Goal: Information Seeking & Learning: Learn about a topic

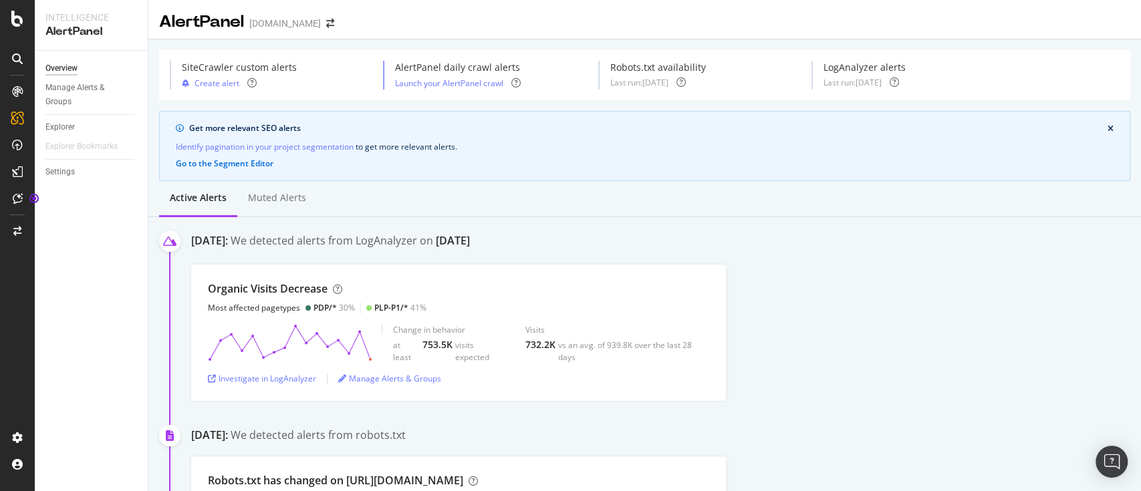
click at [824, 319] on div "Organic Visits Decrease Most affected pagetypes PDP/* 30% PLP-P1/* 41% Change i…" at bounding box center [665, 333] width 949 height 136
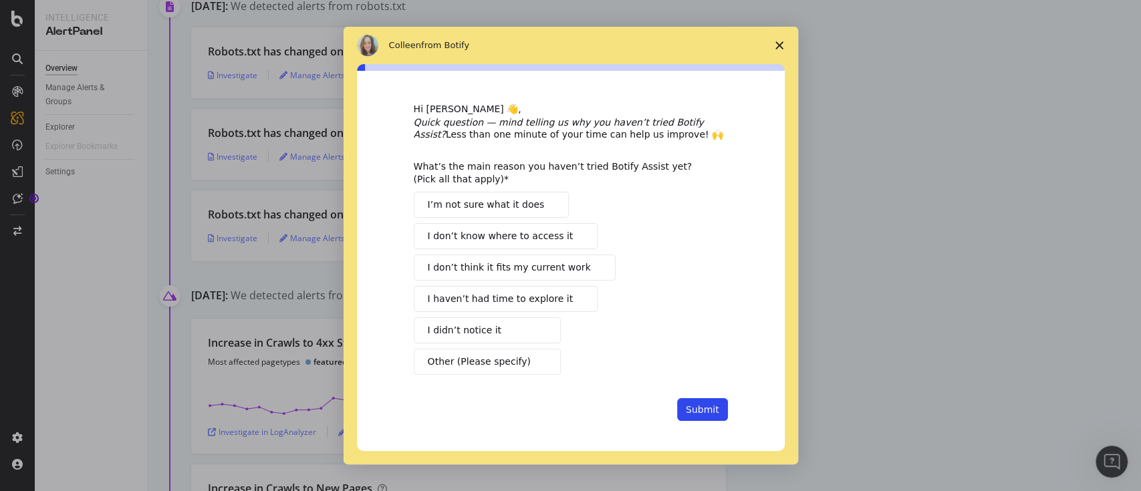
click at [778, 46] on polygon "Close survey" at bounding box center [779, 45] width 8 height 8
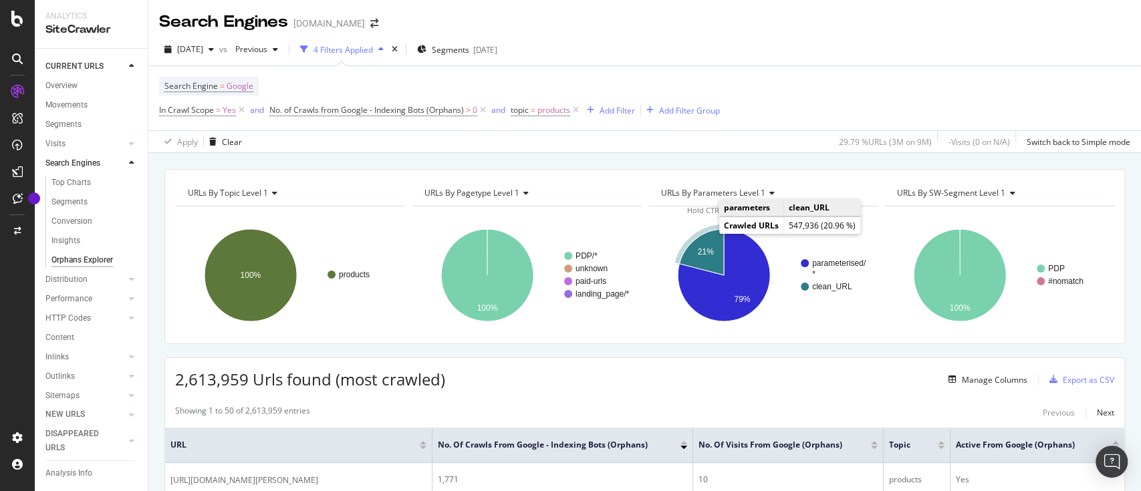
scroll to position [5, 0]
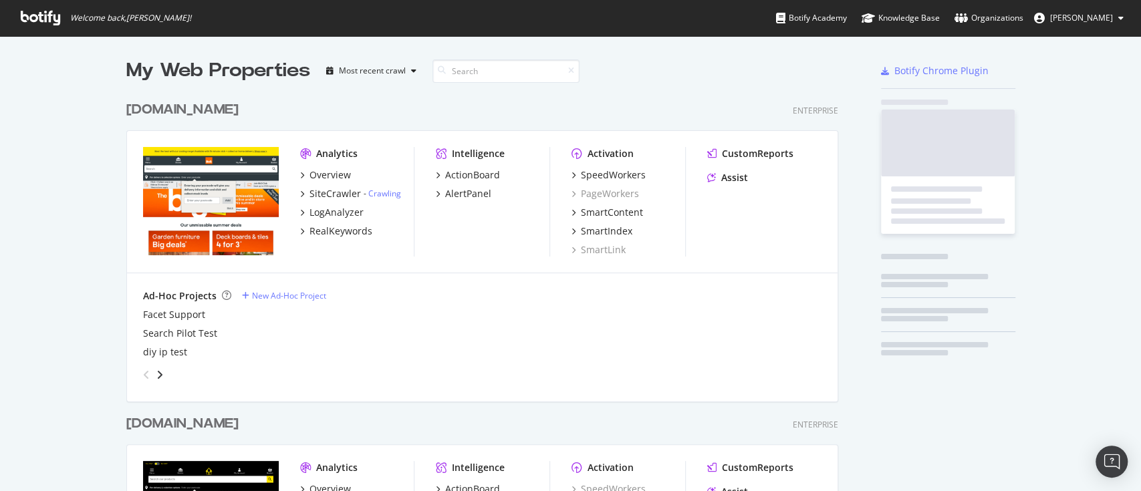
scroll to position [768, 708]
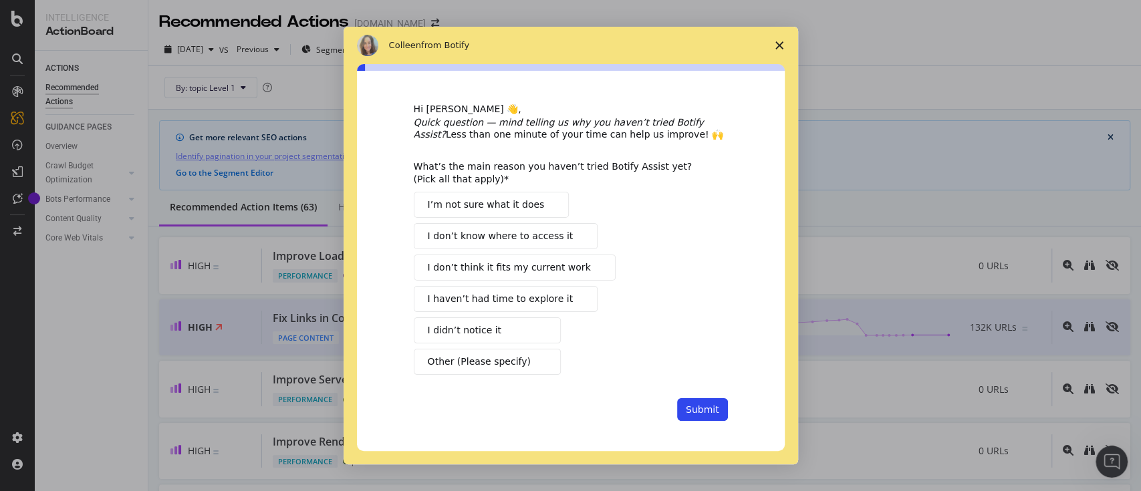
click at [779, 42] on icon "Close survey" at bounding box center [779, 45] width 8 height 8
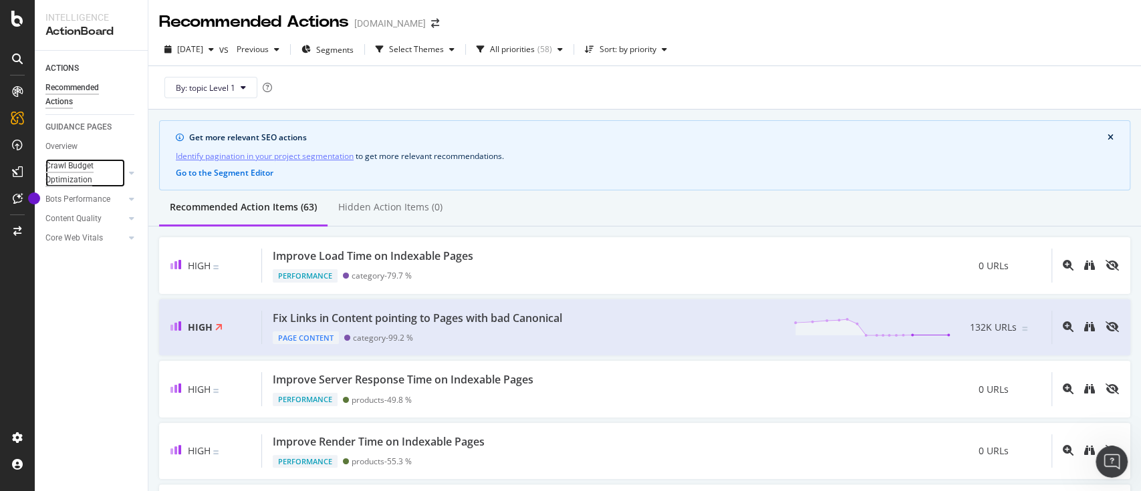
click at [84, 176] on div "Crawl Budget Optimization" at bounding box center [80, 173] width 70 height 28
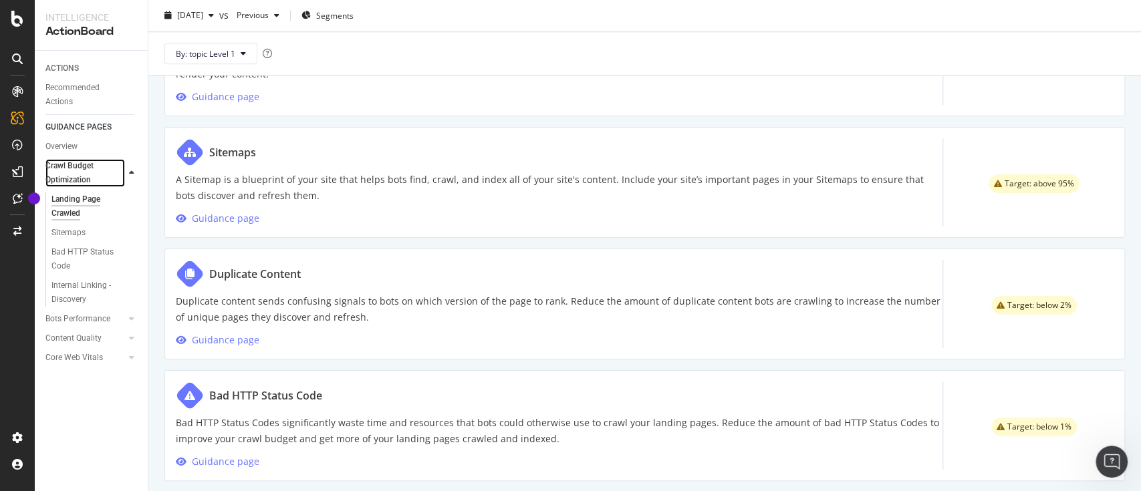
scroll to position [766, 0]
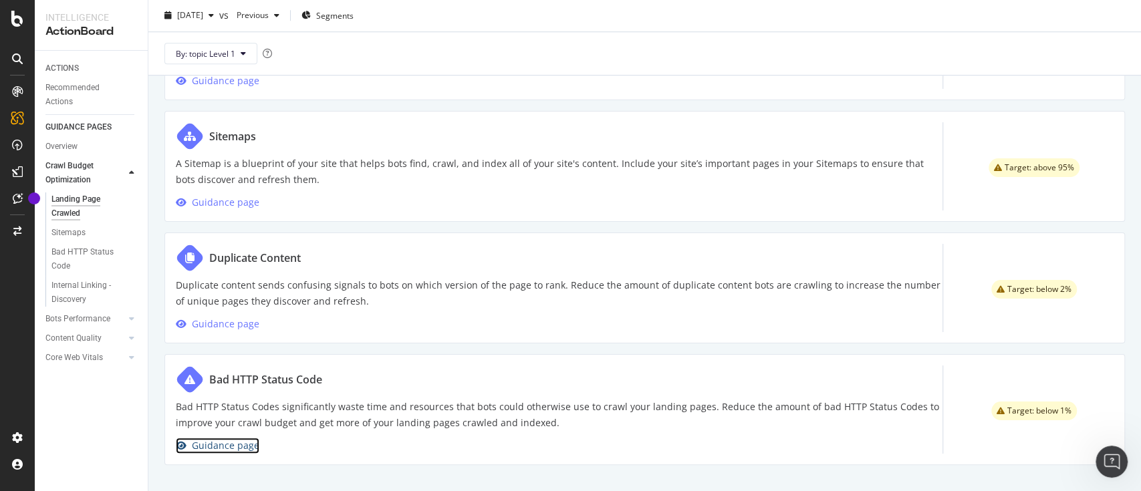
click at [238, 443] on div "Guidance page" at bounding box center [225, 446] width 67 height 16
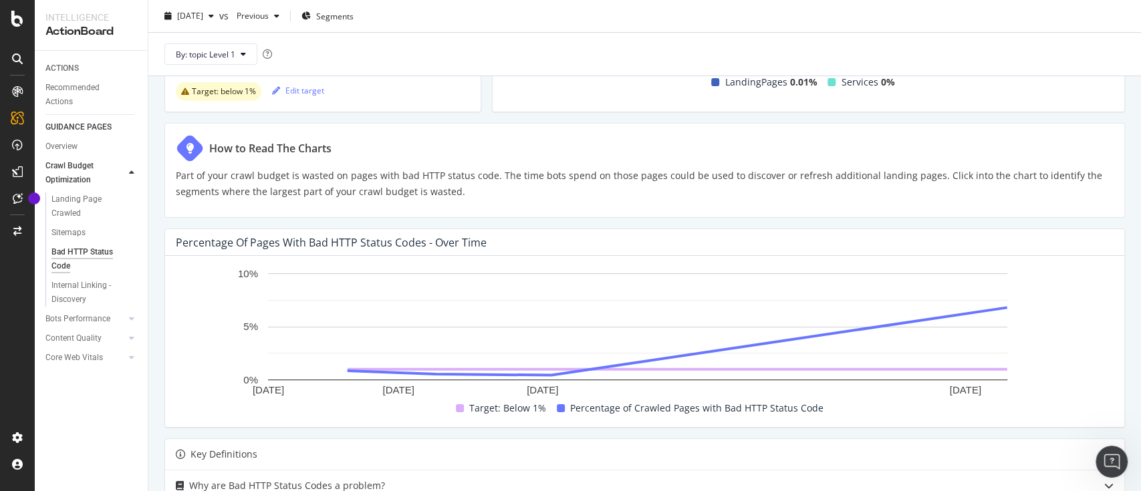
scroll to position [42, 0]
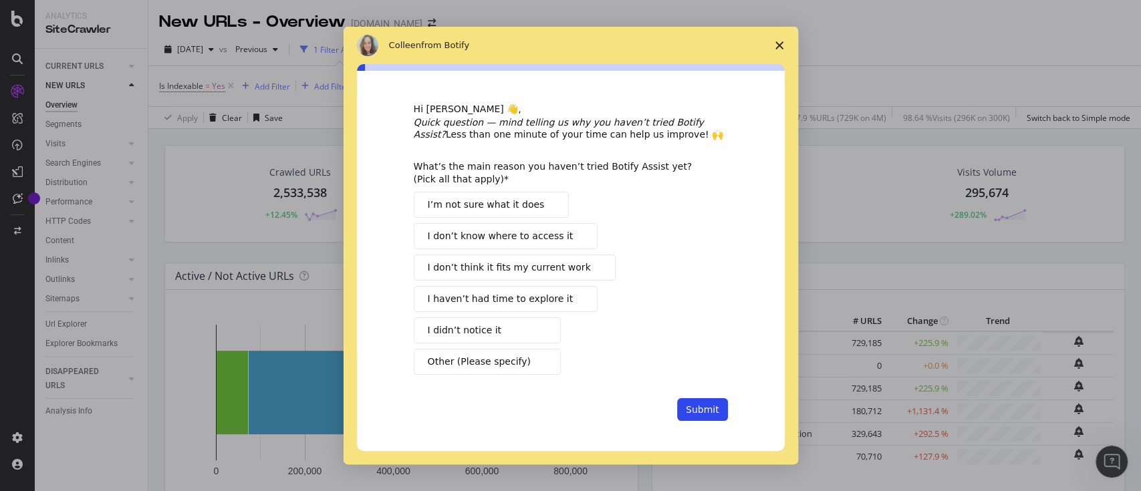
scroll to position [233, 0]
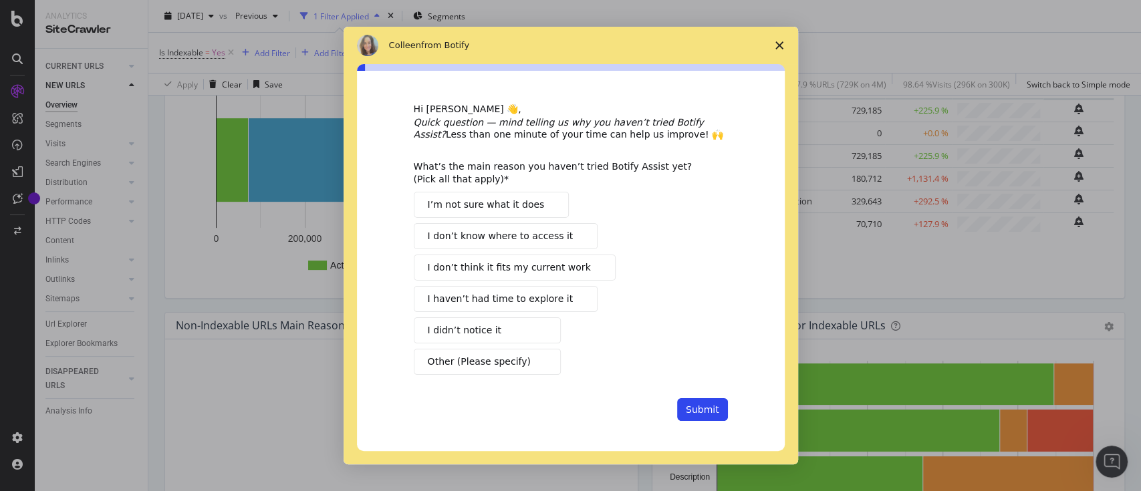
click at [787, 43] on span "Close survey" at bounding box center [778, 45] width 37 height 37
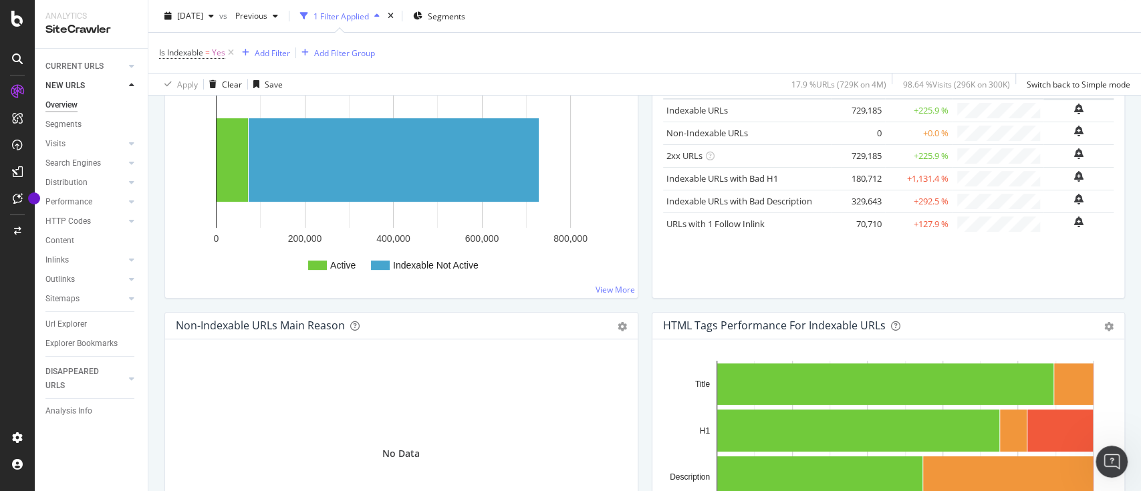
scroll to position [0, 0]
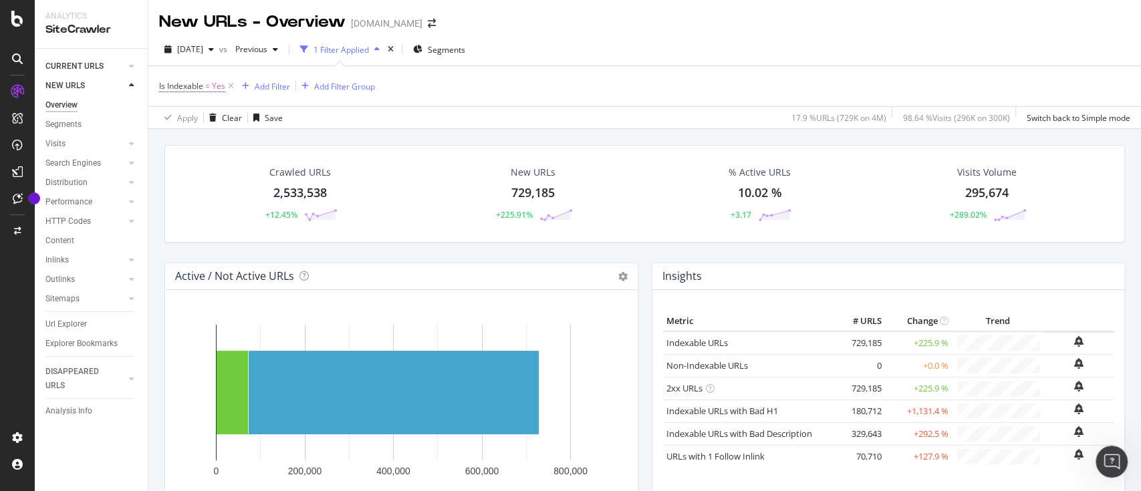
click at [106, 64] on link "CURRENT URLS" at bounding box center [85, 66] width 80 height 14
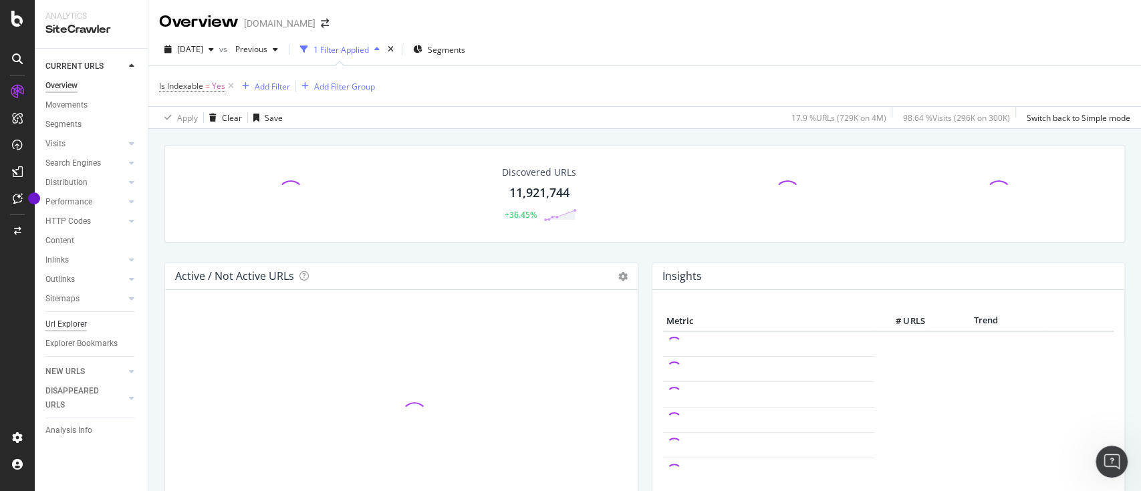
click at [51, 321] on div "Url Explorer" at bounding box center [65, 324] width 41 height 14
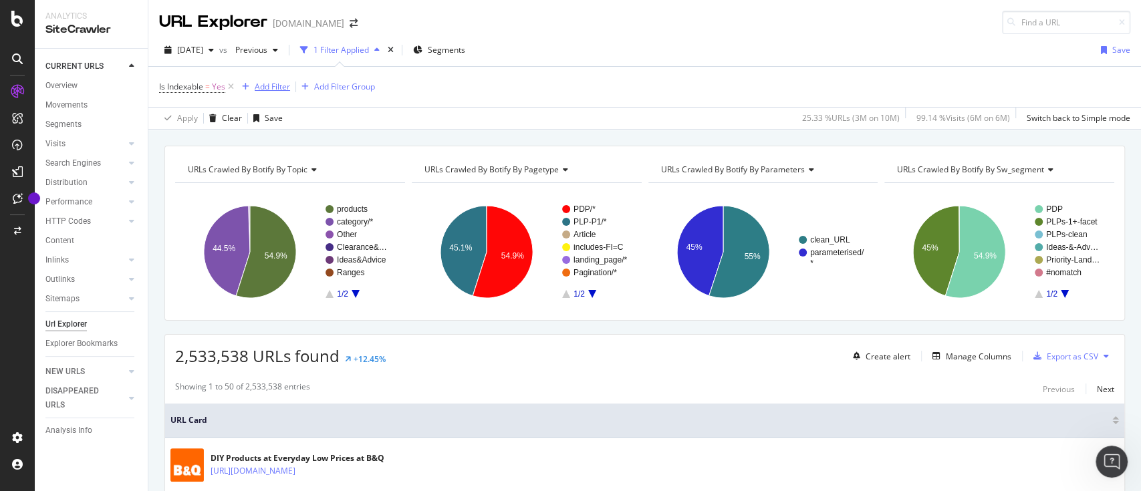
click at [261, 87] on div "Add Filter" at bounding box center [272, 86] width 35 height 11
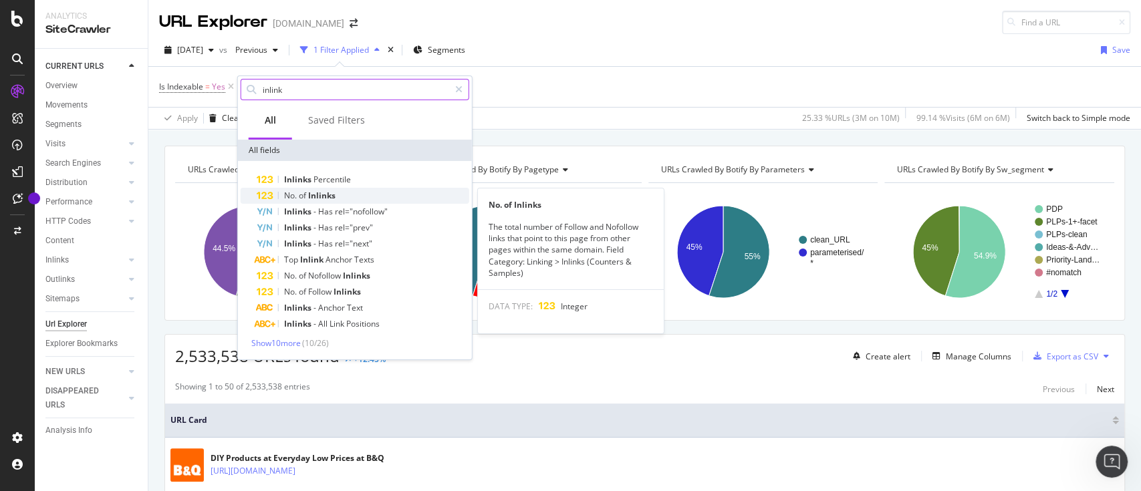
type input "inlink"
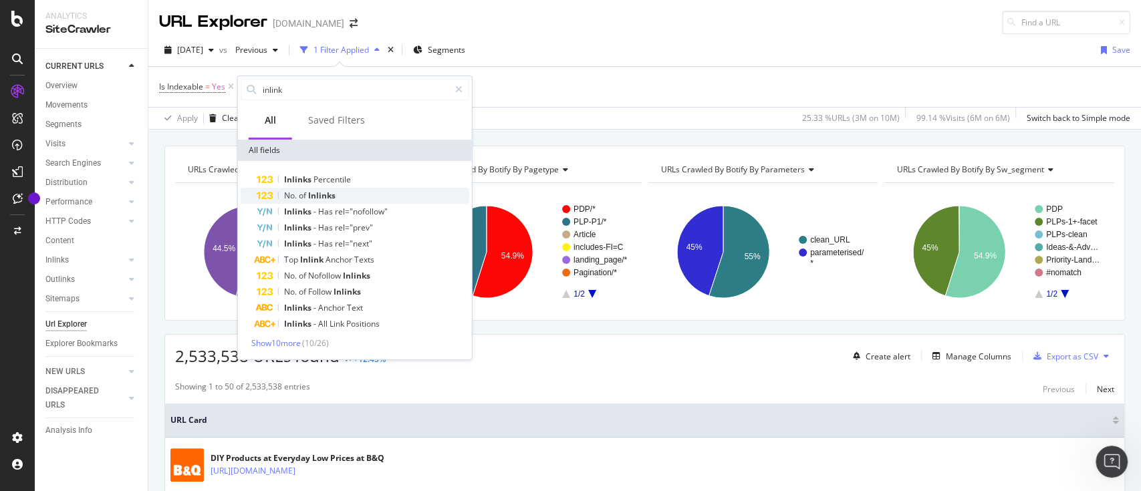
click at [319, 195] on span "Inlinks" at bounding box center [321, 195] width 27 height 11
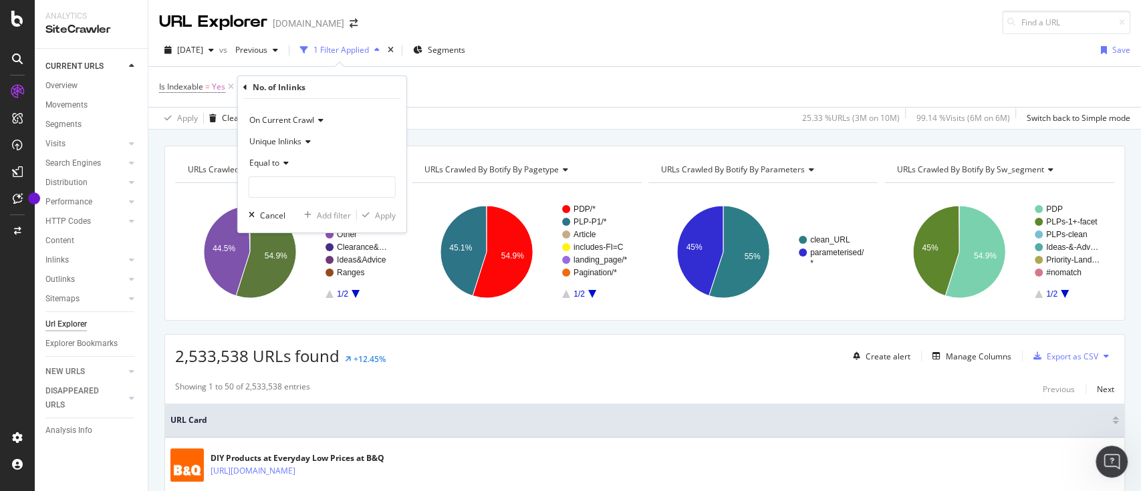
click at [281, 163] on icon at bounding box center [283, 163] width 9 height 8
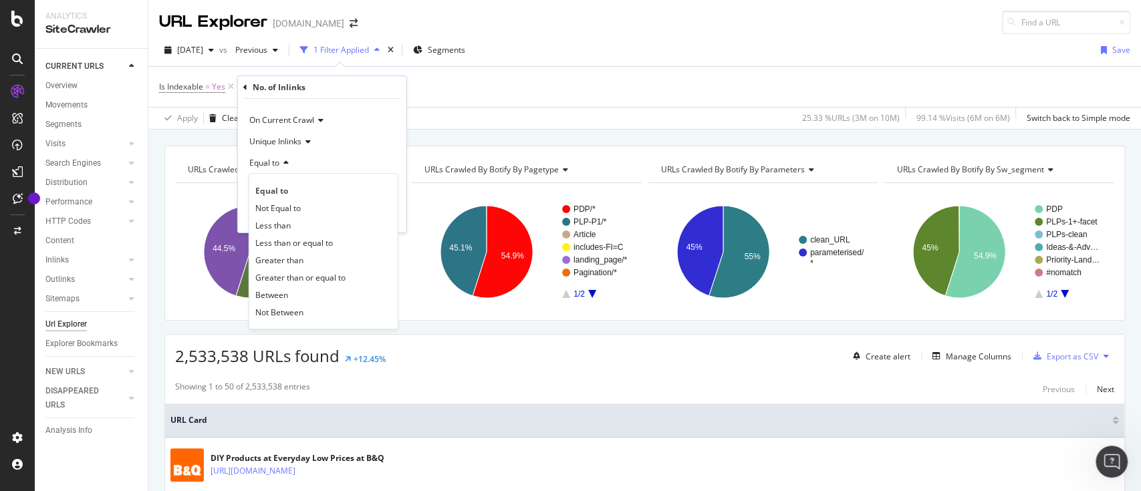
click at [278, 160] on span "Equal to" at bounding box center [264, 162] width 30 height 11
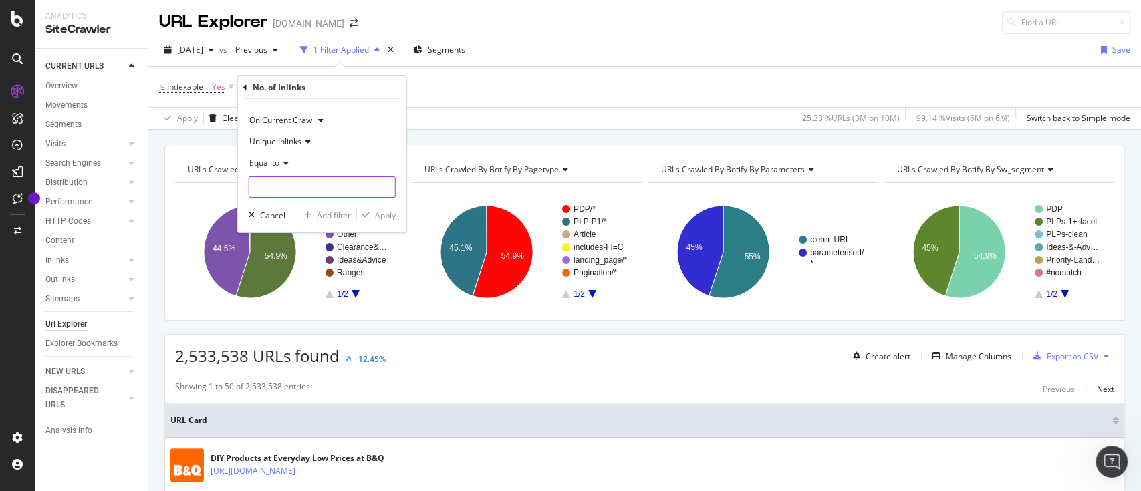
click at [283, 184] on input "number" at bounding box center [322, 186] width 147 height 21
type input "0"
click at [367, 216] on icon "button" at bounding box center [365, 215] width 7 height 8
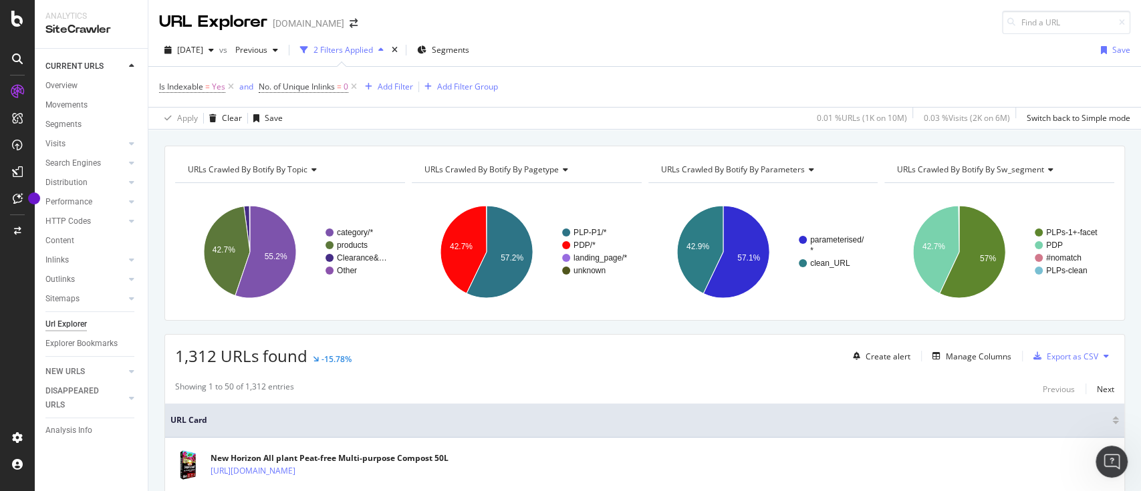
scroll to position [295, 0]
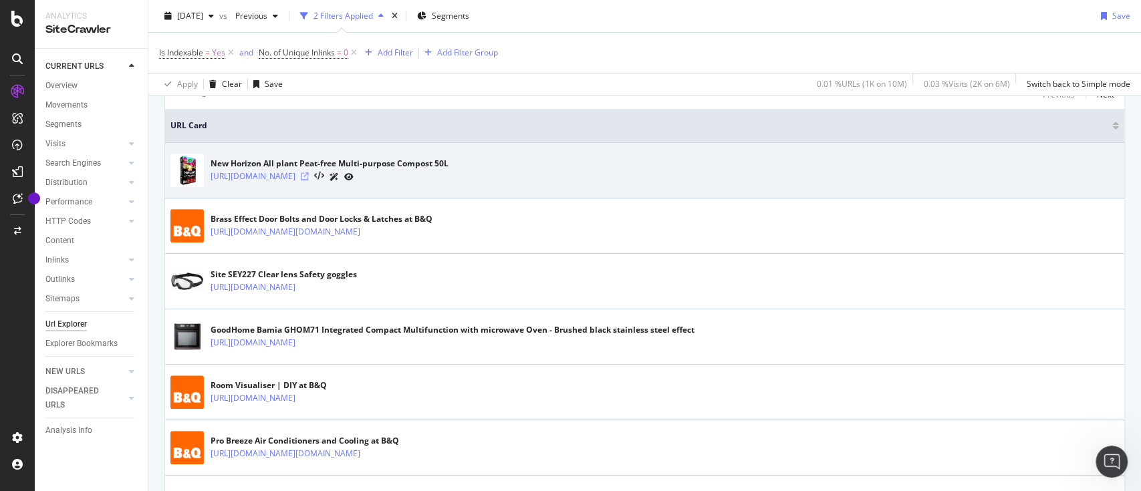
click at [309, 174] on icon at bounding box center [305, 176] width 8 height 8
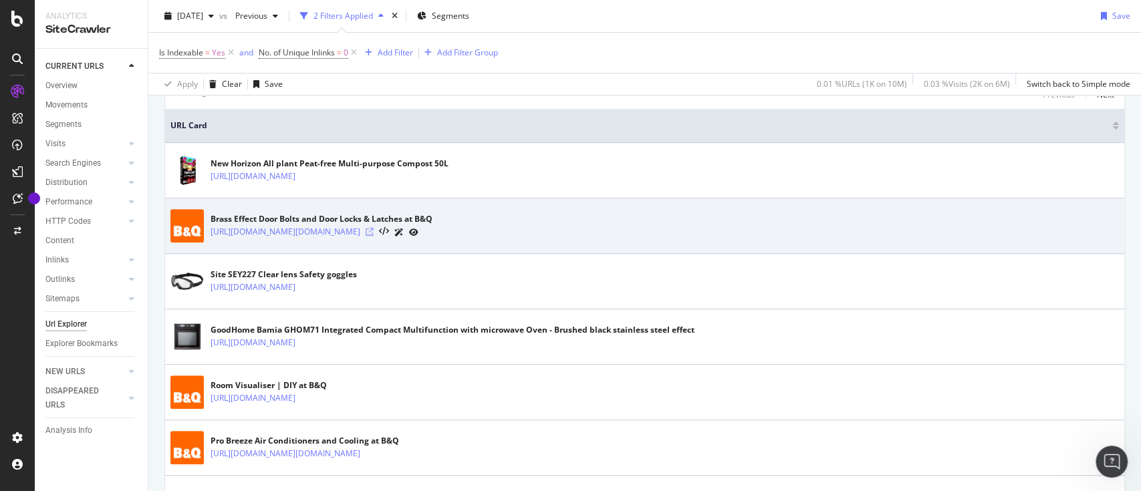
click at [373, 228] on icon at bounding box center [369, 232] width 8 height 8
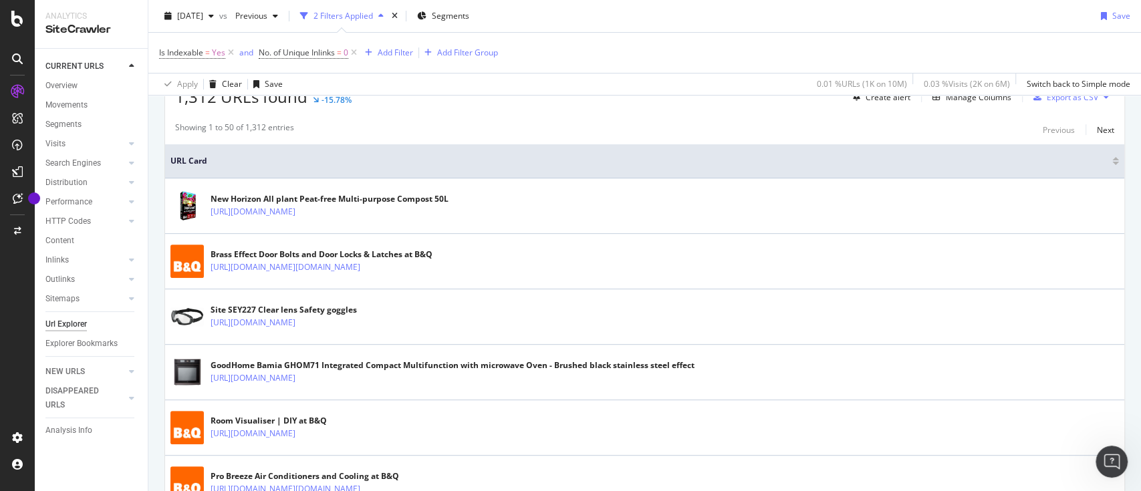
scroll to position [235, 0]
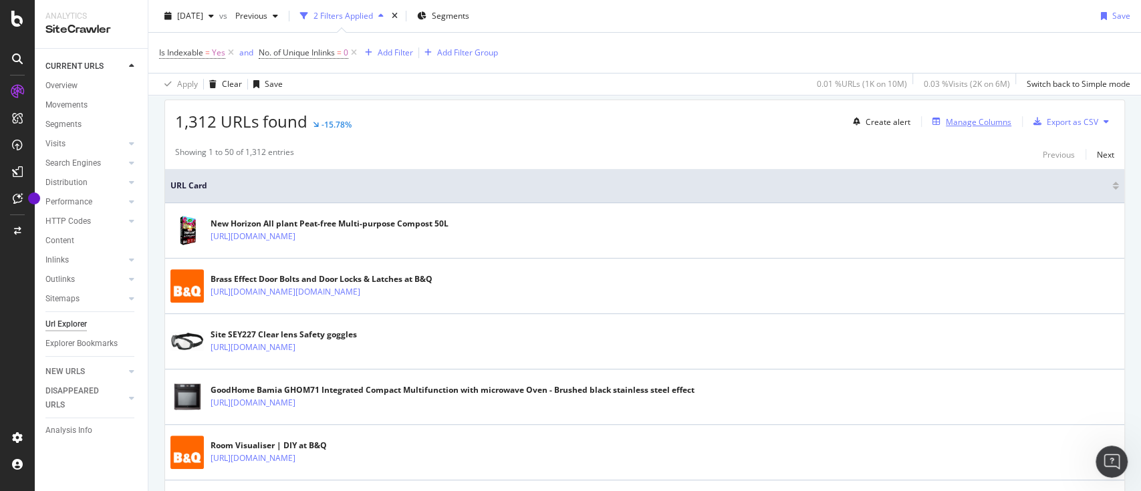
click at [955, 120] on div "Manage Columns" at bounding box center [977, 121] width 65 height 11
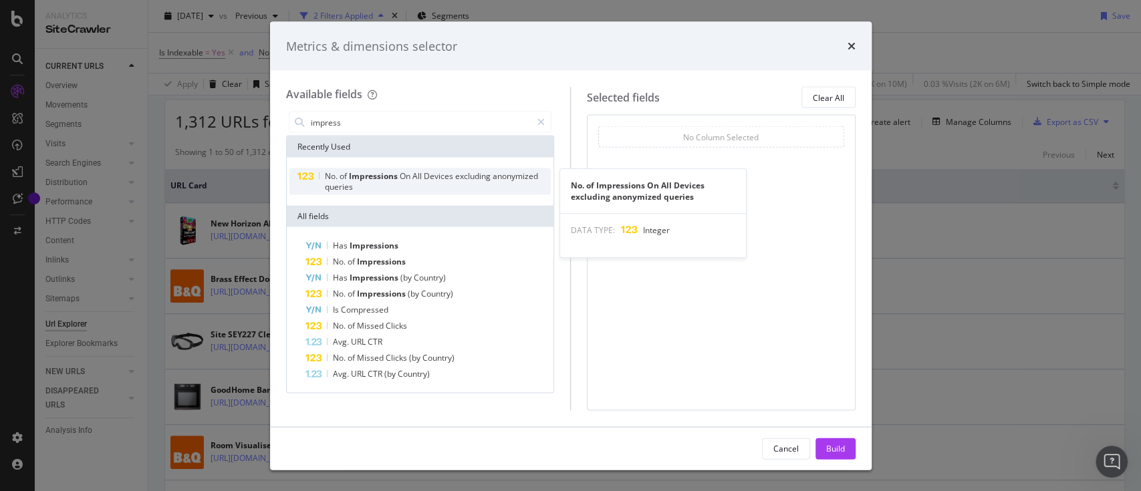
click at [388, 179] on span "Impressions" at bounding box center [373, 175] width 51 height 11
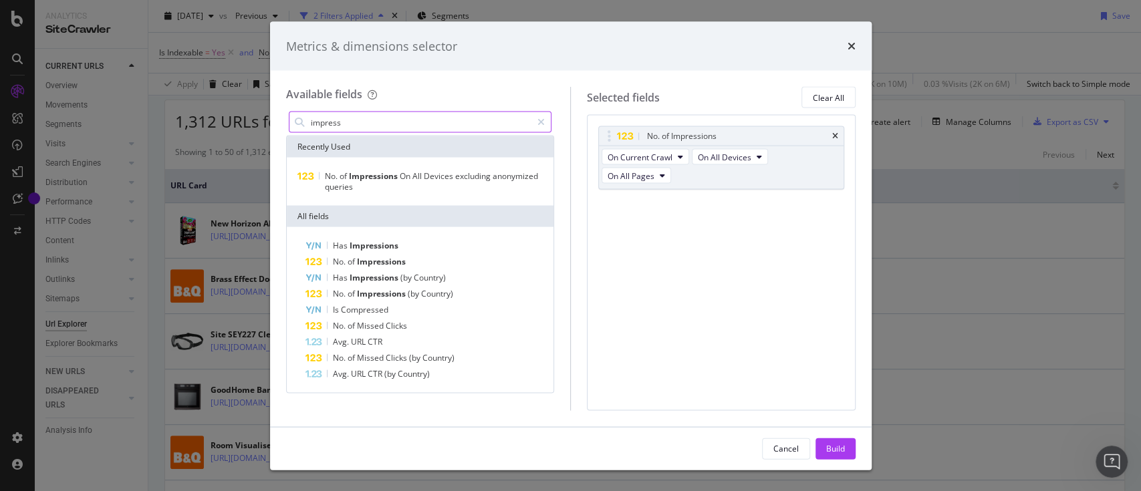
click at [351, 125] on input "impress" at bounding box center [420, 122] width 222 height 20
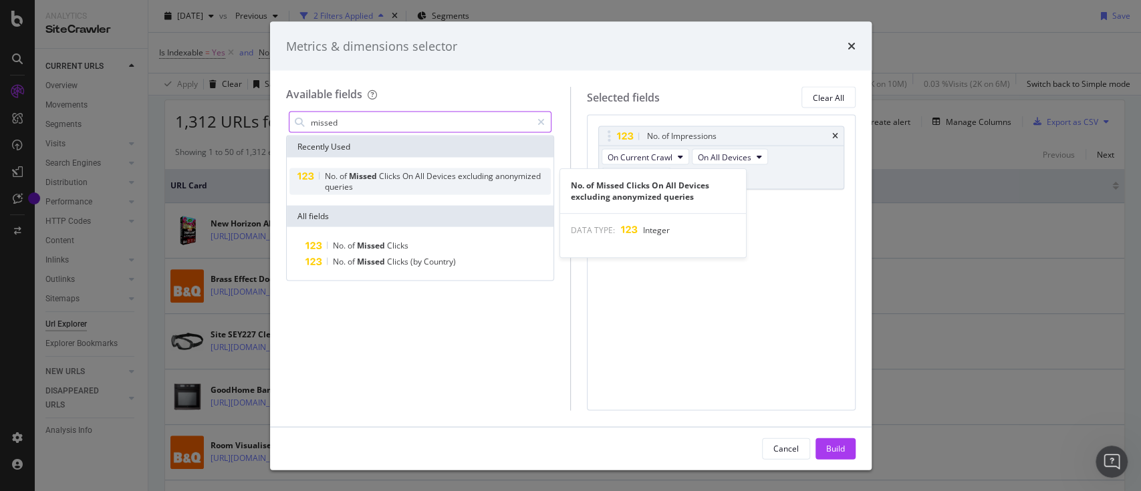
type input "missed"
click at [361, 180] on span "Missed" at bounding box center [363, 175] width 30 height 11
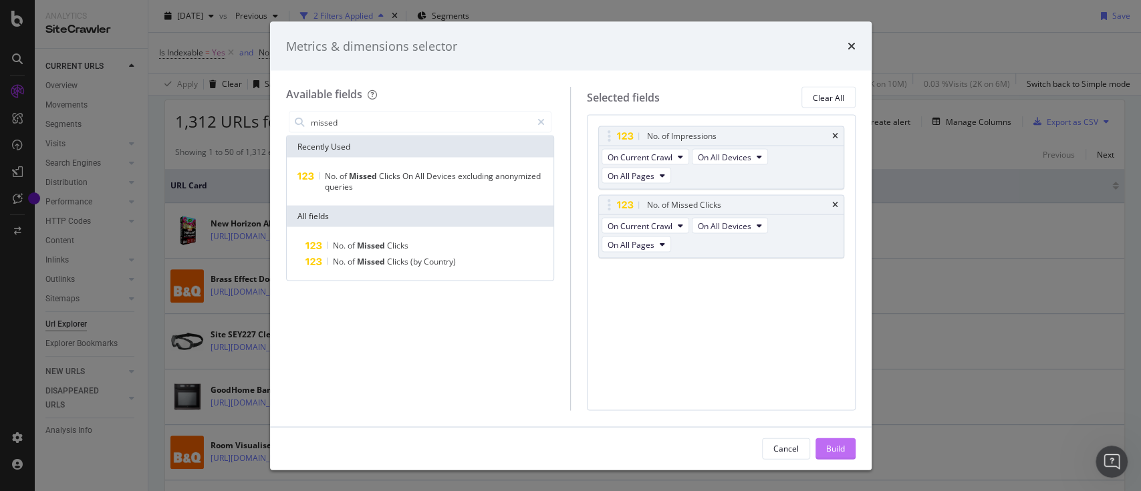
click at [830, 444] on div "Build" at bounding box center [835, 447] width 19 height 11
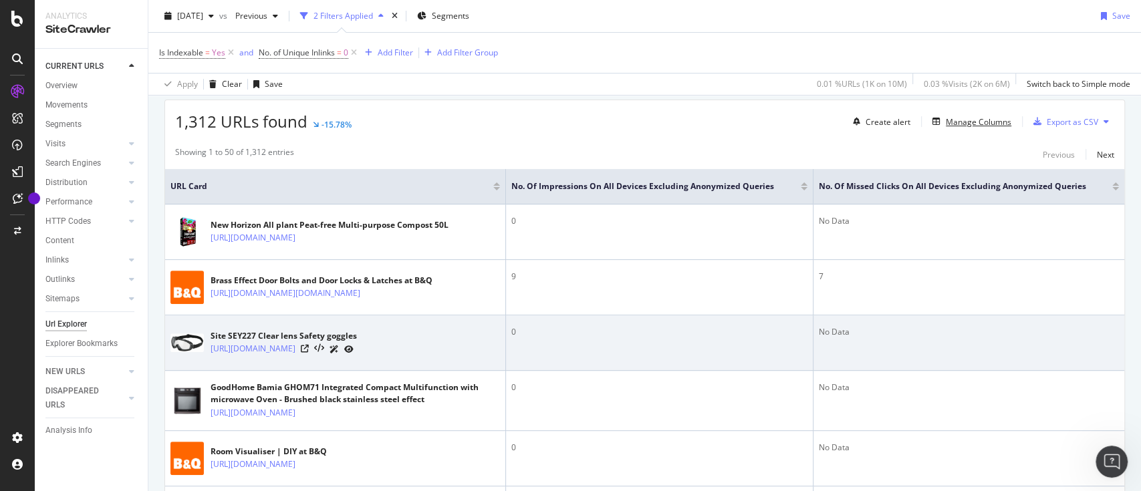
scroll to position [329, 0]
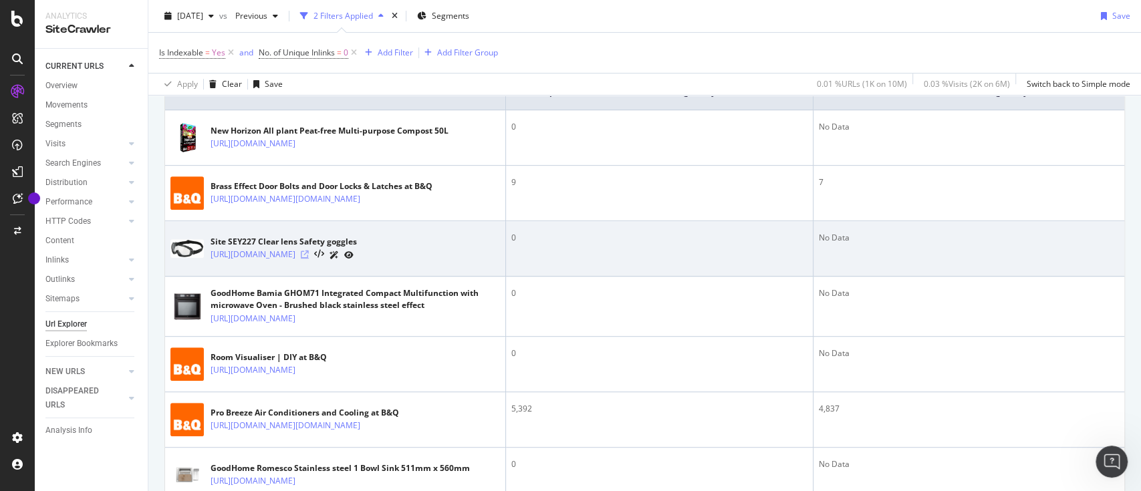
click at [309, 259] on icon at bounding box center [305, 255] width 8 height 8
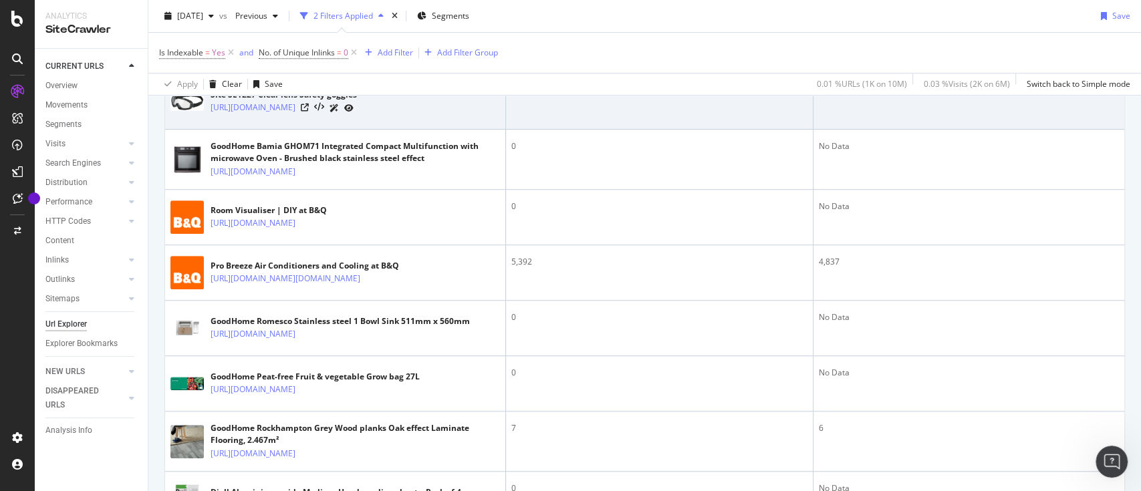
scroll to position [546, 0]
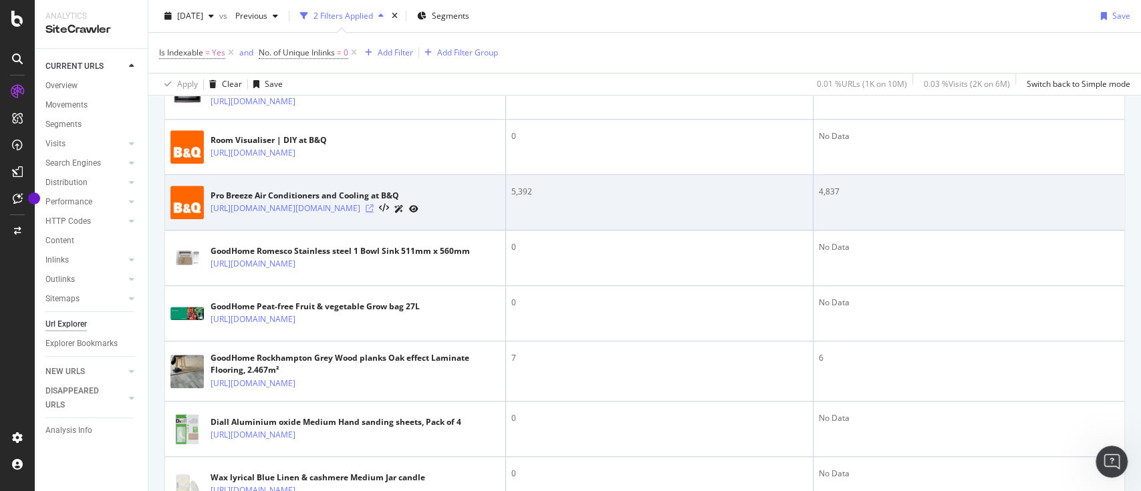
click at [373, 212] on icon at bounding box center [369, 208] width 8 height 8
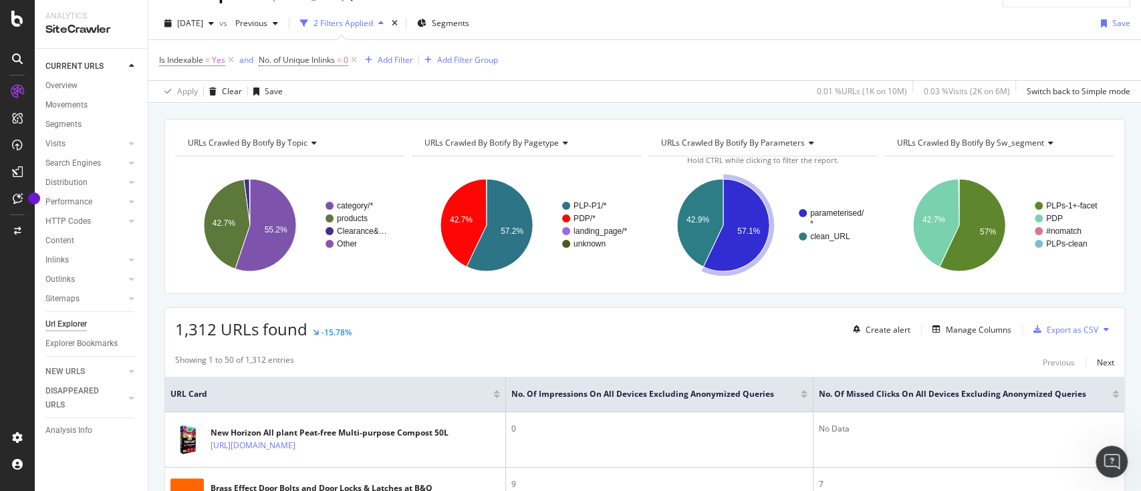
scroll to position [200, 0]
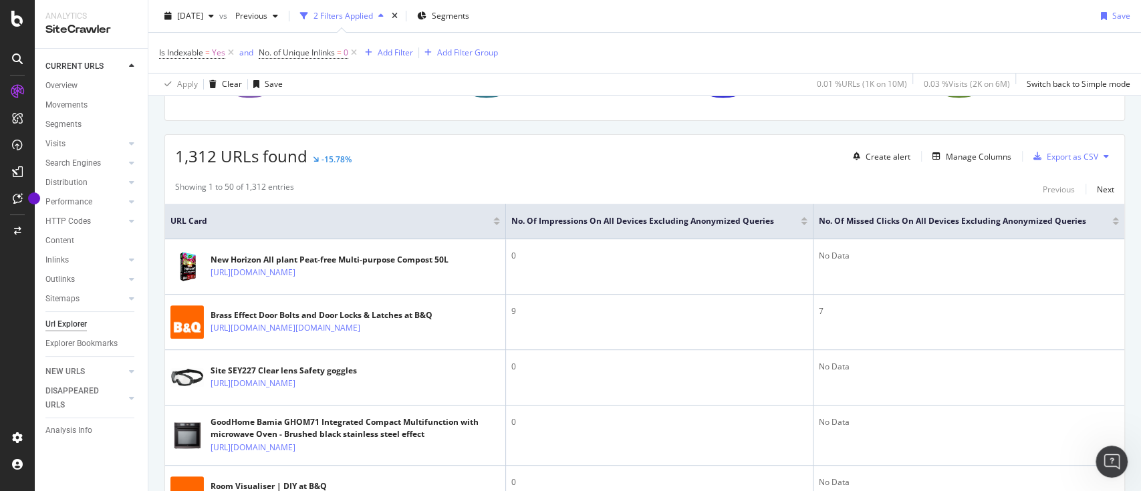
click at [746, 163] on div "1,312 URLs found -15.78% Create alert Manage Columns Export as CSV" at bounding box center [644, 151] width 959 height 33
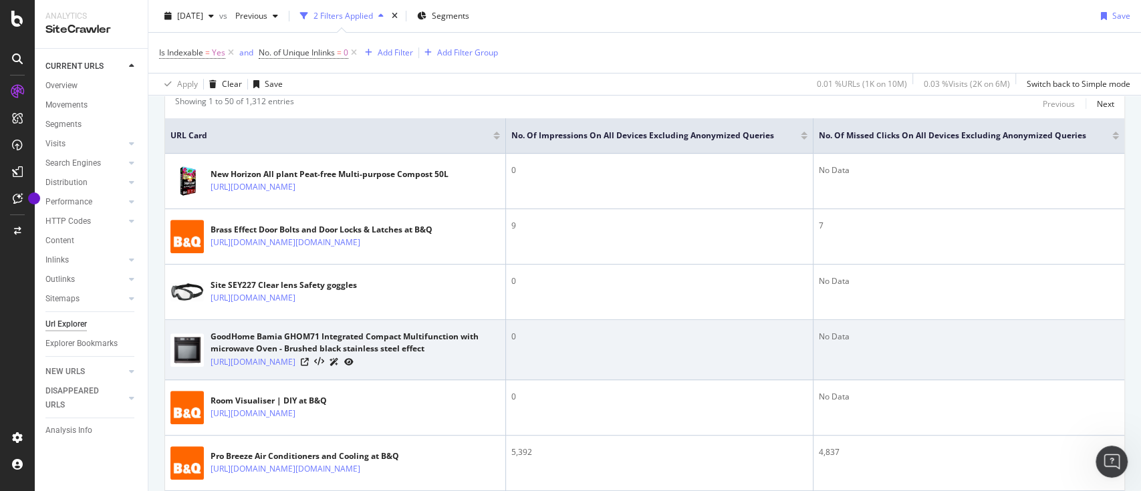
scroll to position [312, 0]
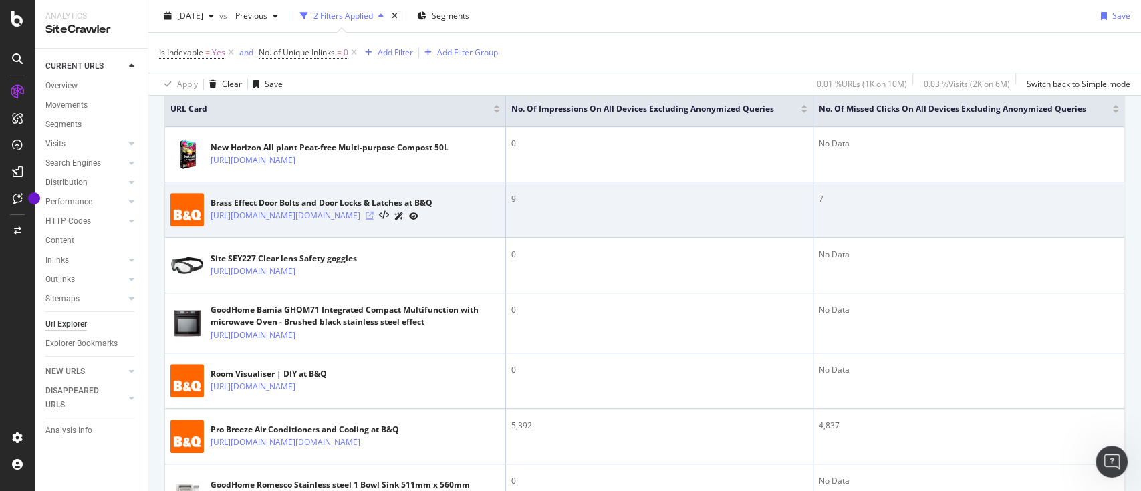
click at [373, 220] on icon at bounding box center [369, 216] width 8 height 8
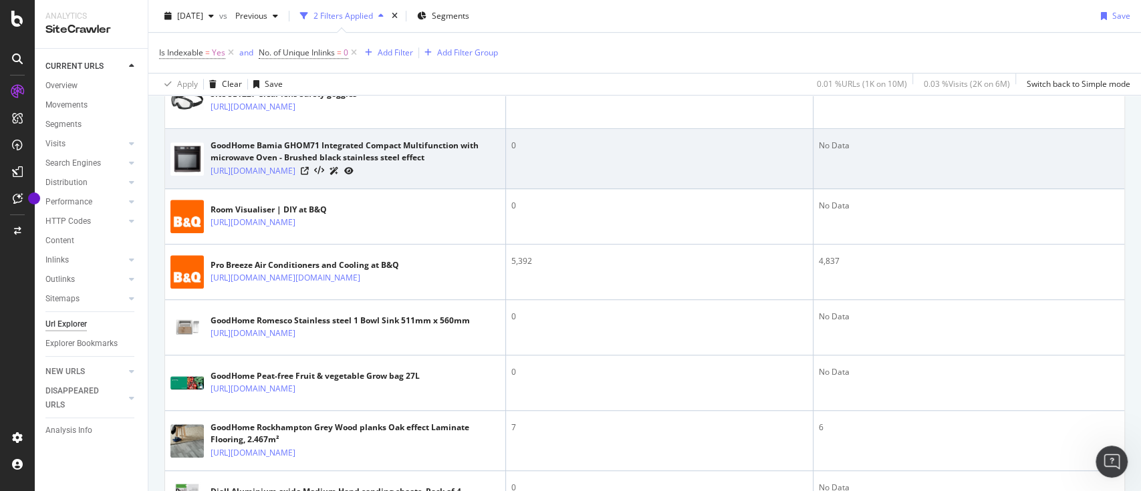
scroll to position [480, 0]
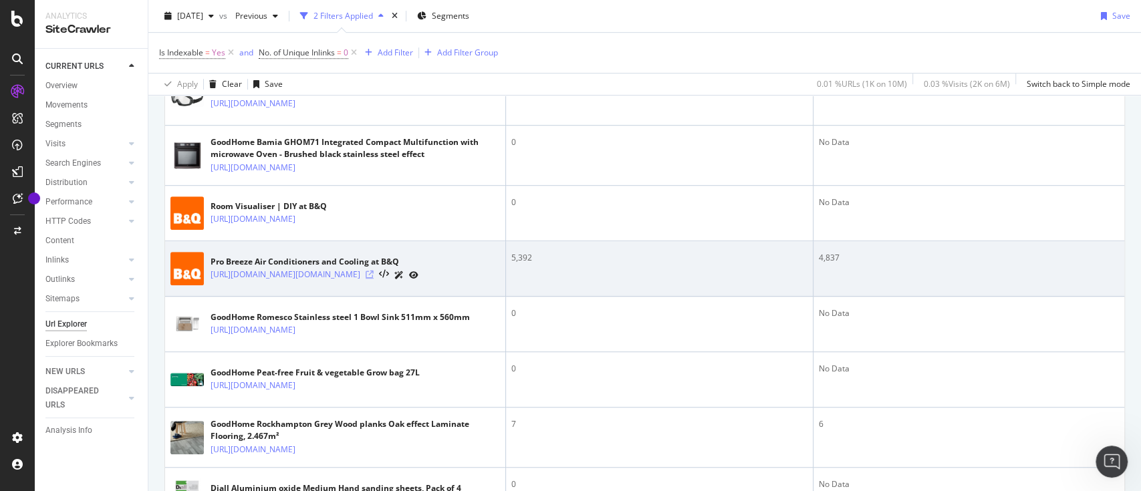
click at [373, 279] on icon at bounding box center [369, 275] width 8 height 8
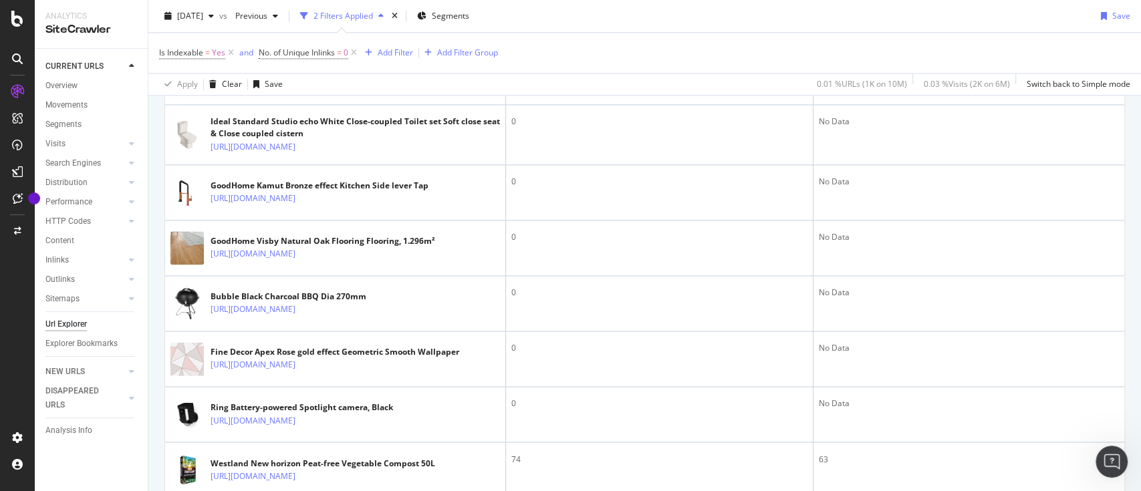
scroll to position [1293, 0]
click at [373, 33] on icon at bounding box center [369, 29] width 8 height 8
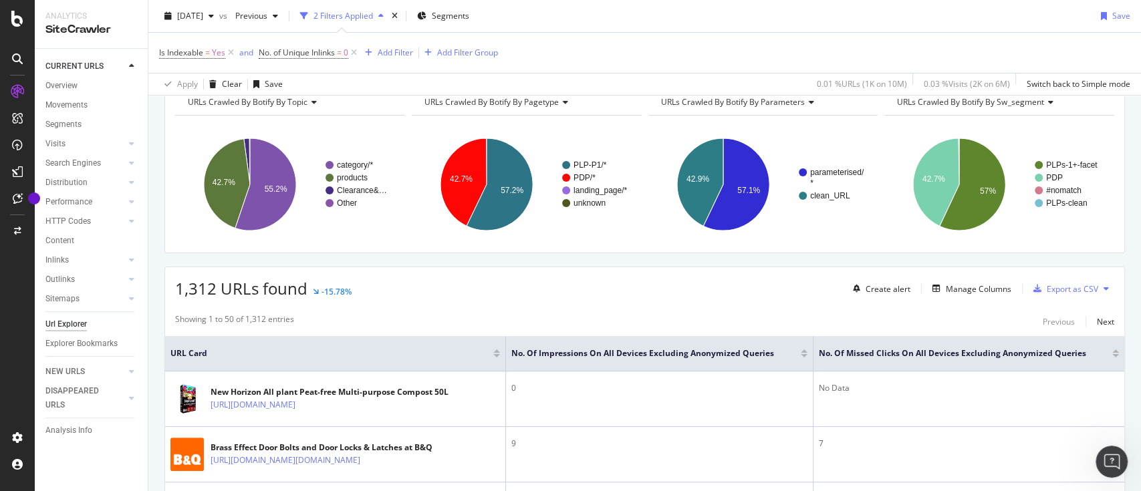
scroll to position [67, 0]
click at [796, 357] on div "No. of Impressions On All Devices excluding anonymized queries" at bounding box center [658, 353] width 295 height 13
click at [800, 355] on div at bounding box center [803, 356] width 7 height 3
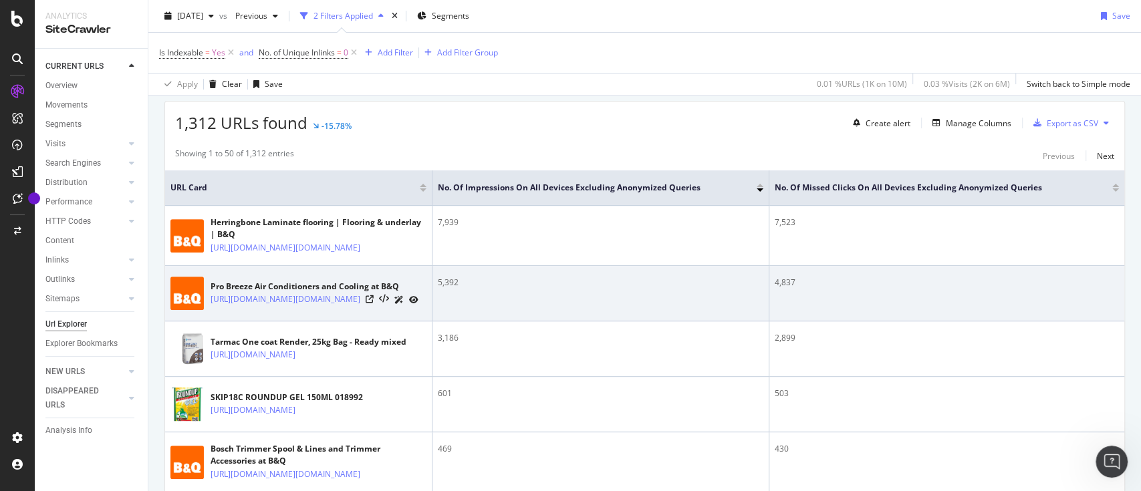
scroll to position [236, 0]
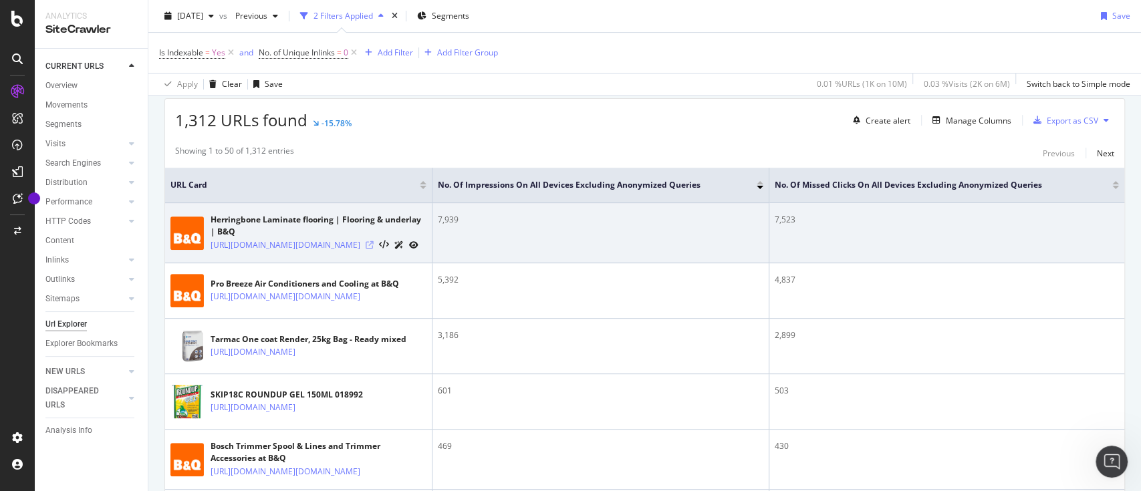
click at [373, 249] on icon at bounding box center [369, 245] width 8 height 8
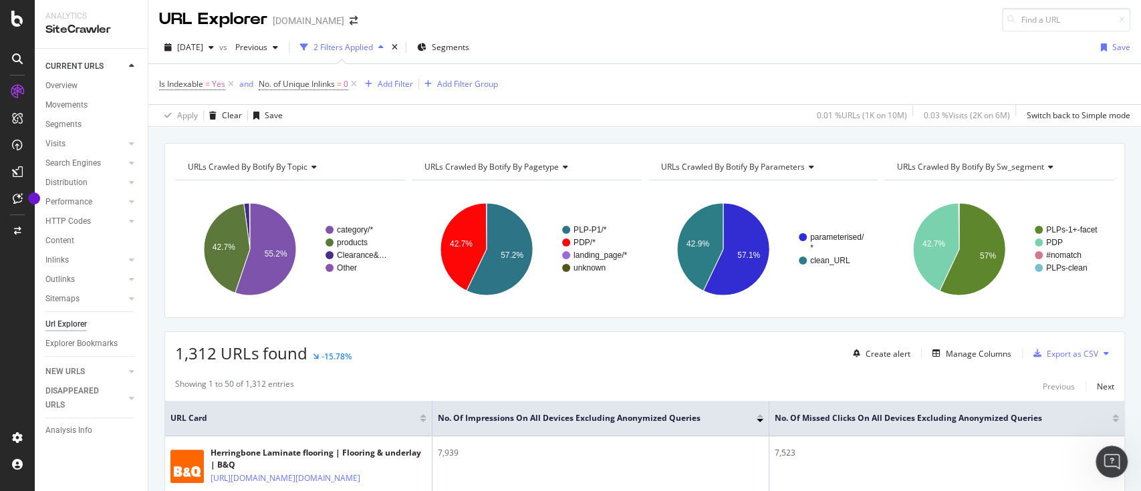
scroll to position [1, 0]
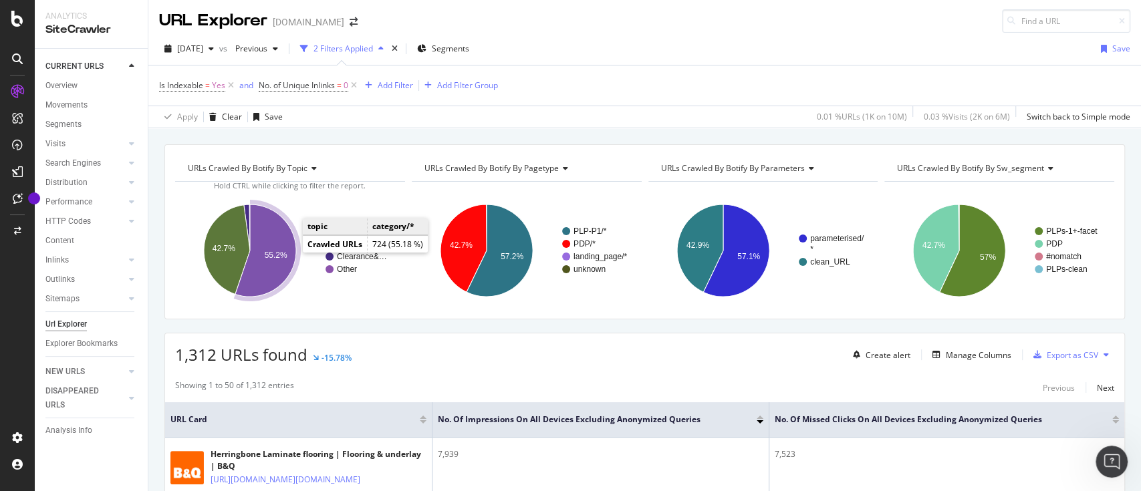
click at [291, 251] on icon "A chart." at bounding box center [265, 250] width 61 height 92
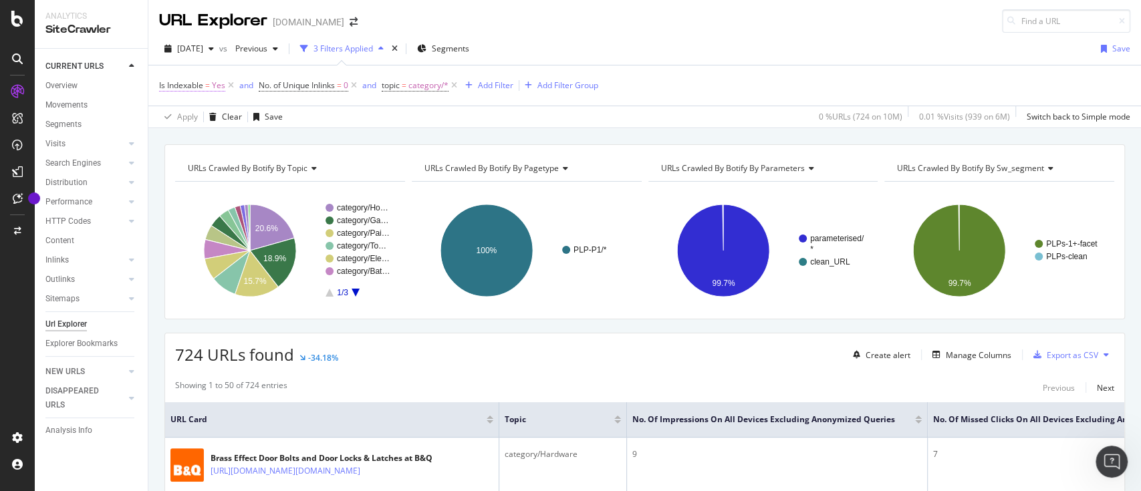
click at [205, 83] on span "=" at bounding box center [207, 85] width 5 height 11
click at [198, 134] on div "Yes" at bounding box center [243, 137] width 147 height 21
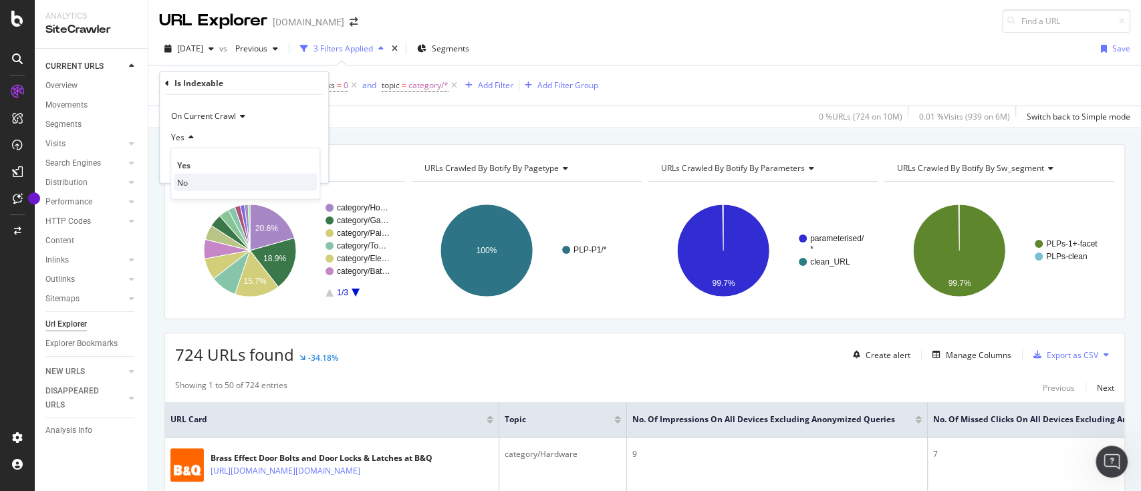
click at [187, 182] on span "No" at bounding box center [182, 181] width 11 height 11
click at [291, 168] on div "button" at bounding box center [288, 166] width 18 height 8
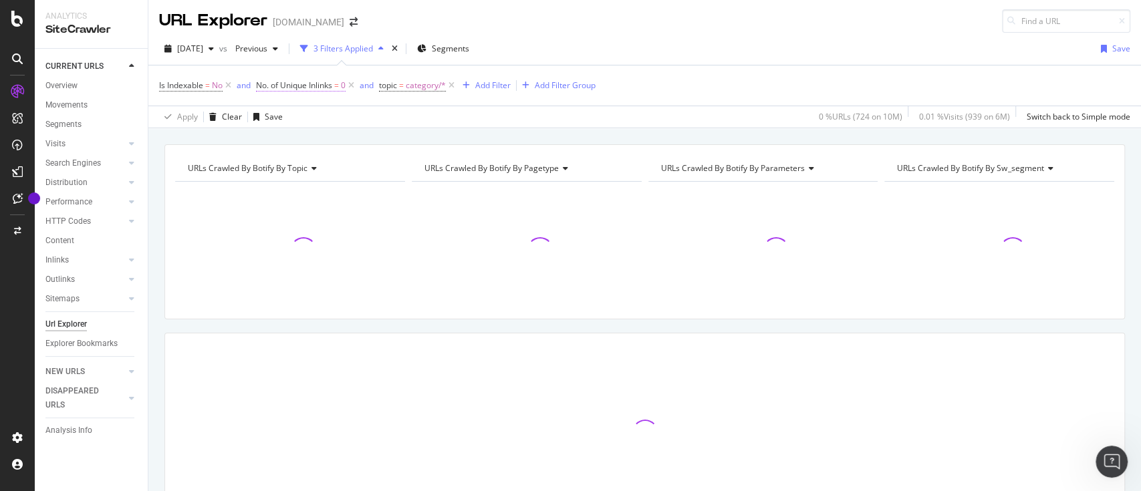
click at [323, 88] on span "No. of Unique Inlinks" at bounding box center [294, 85] width 76 height 11
click at [454, 88] on icon at bounding box center [451, 85] width 11 height 13
click at [321, 88] on span "No. of Unique Inlinks" at bounding box center [294, 86] width 76 height 11
click at [294, 160] on span "Equal to" at bounding box center [284, 159] width 30 height 11
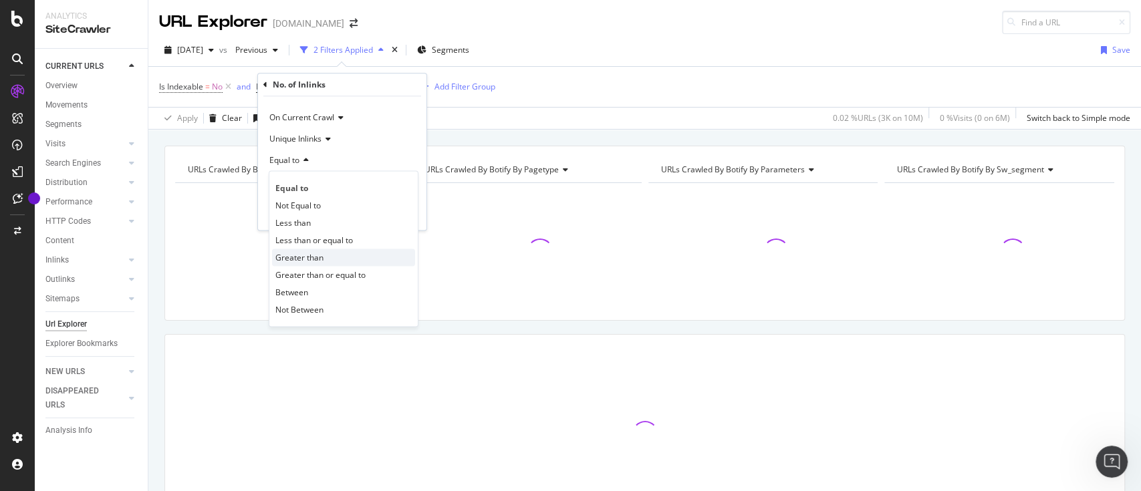
click at [307, 252] on span "Greater than" at bounding box center [299, 257] width 48 height 11
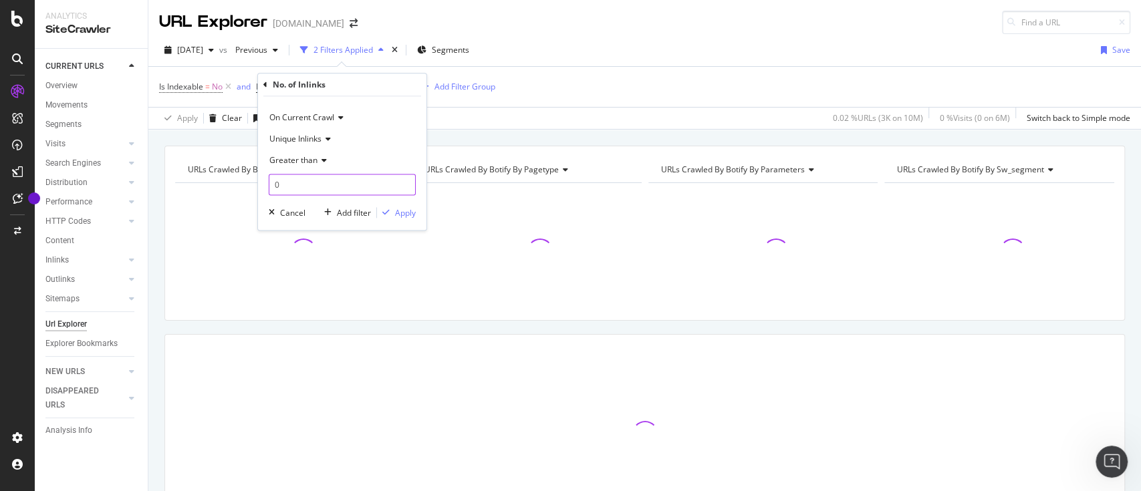
click at [299, 188] on input "0" at bounding box center [342, 184] width 147 height 21
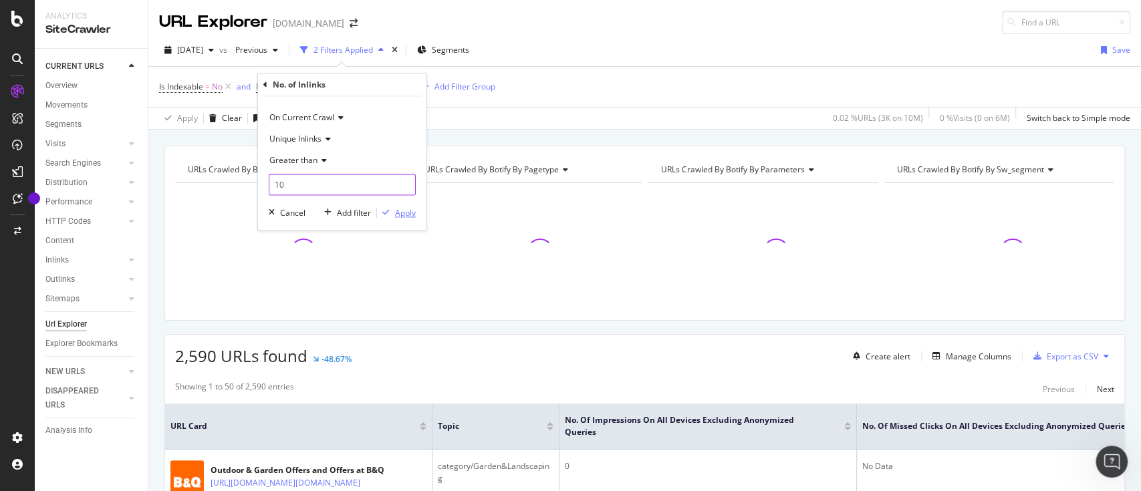
type input "10"
click at [392, 211] on div "button" at bounding box center [386, 212] width 18 height 8
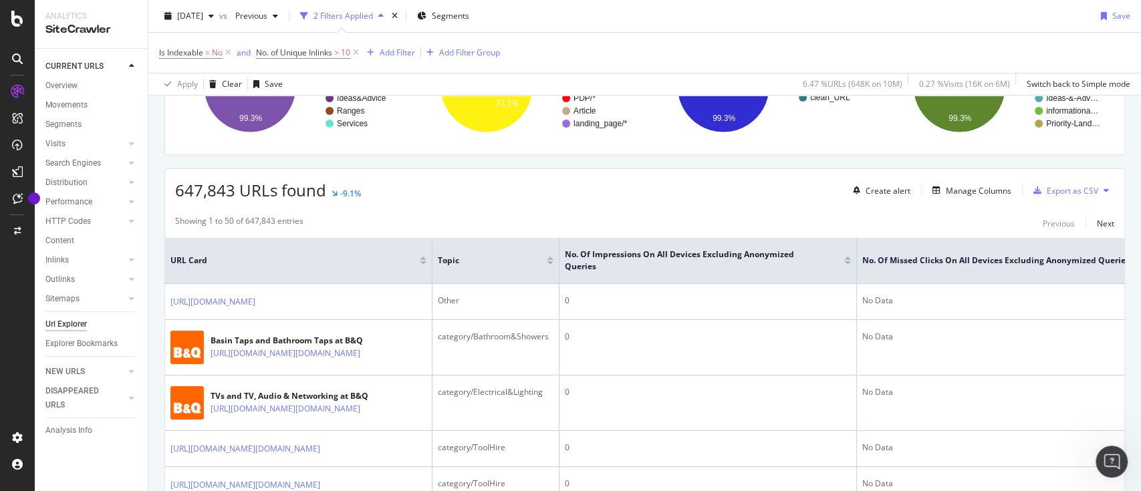
scroll to position [165, 0]
click at [945, 191] on div "Manage Columns" at bounding box center [977, 191] width 65 height 11
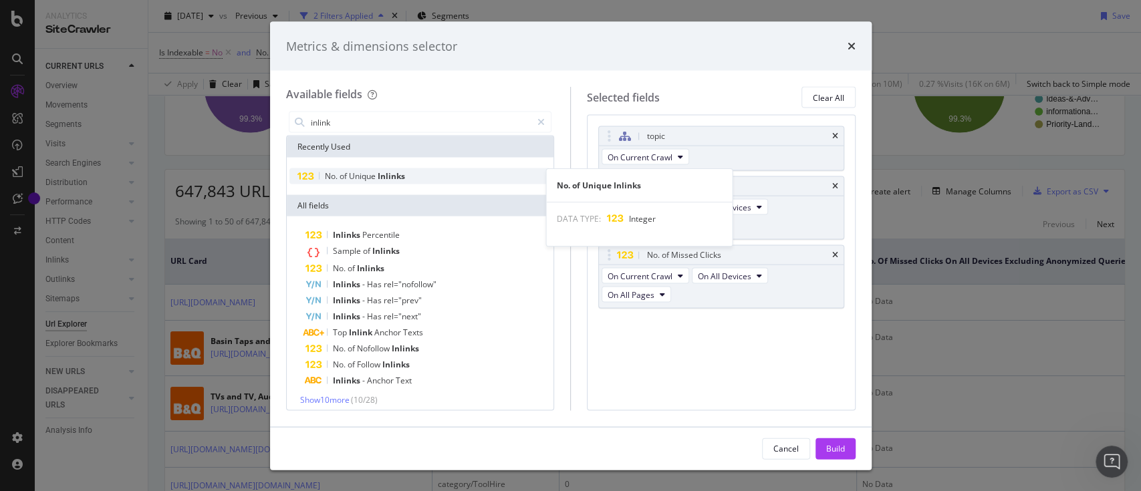
type input "inlink"
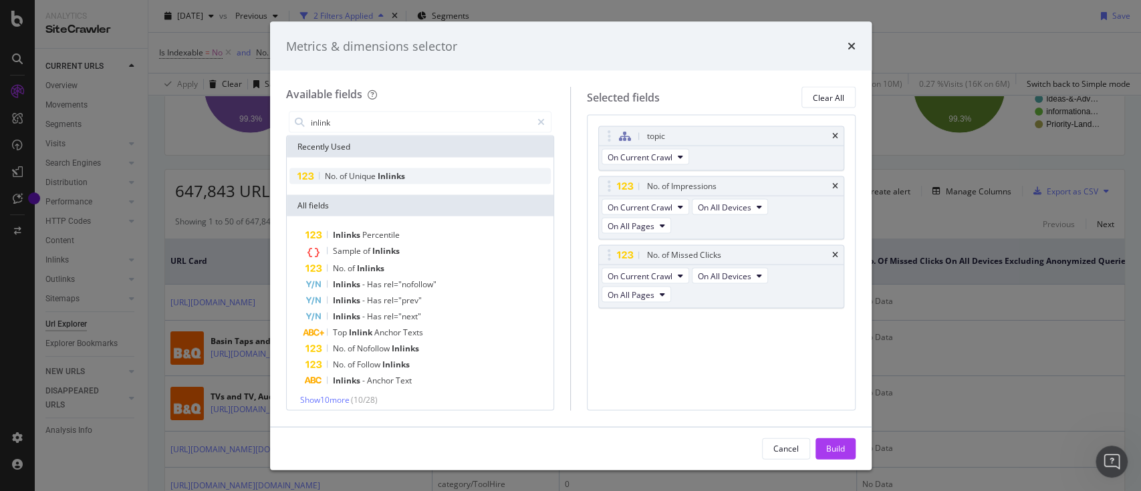
click at [386, 174] on span "Inlinks" at bounding box center [390, 175] width 27 height 11
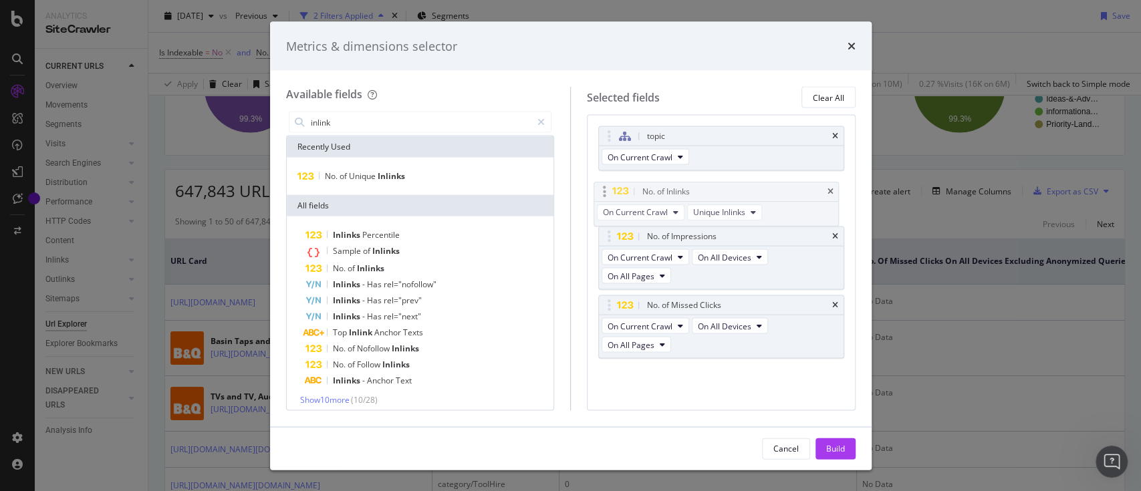
drag, startPoint x: 612, startPoint y: 321, endPoint x: 607, endPoint y: 190, distance: 131.0
click at [607, 190] on body "Analytics SiteCrawler CURRENT URLS Overview Movements Segments Visits Analysis …" at bounding box center [570, 245] width 1141 height 491
click at [826, 449] on div "Build" at bounding box center [835, 447] width 19 height 11
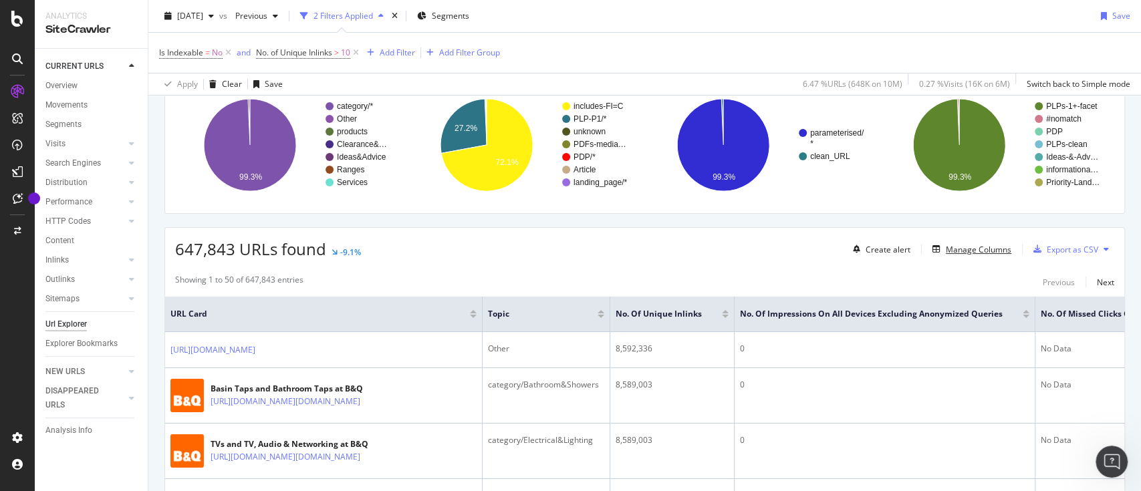
scroll to position [59, 0]
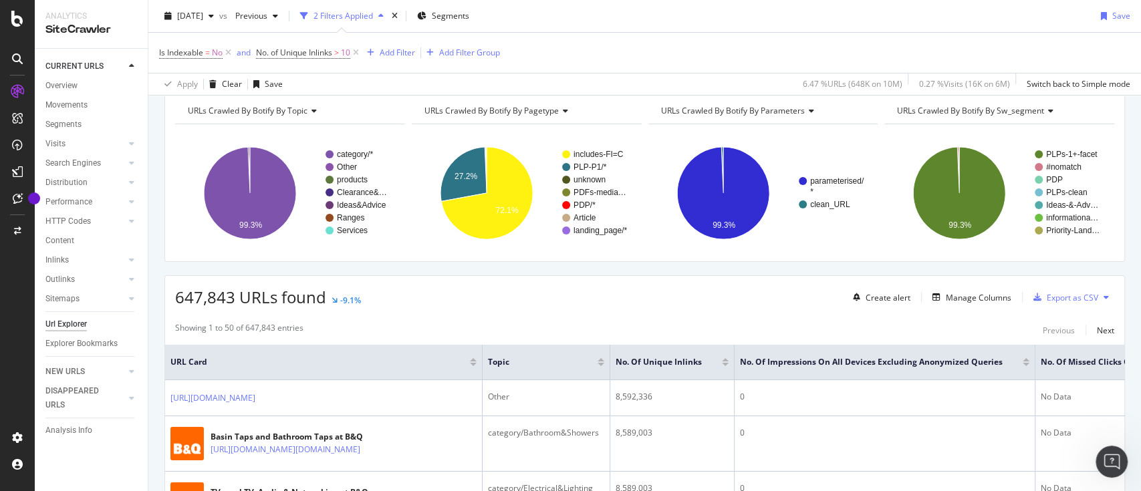
click at [728, 363] on div at bounding box center [725, 364] width 7 height 3
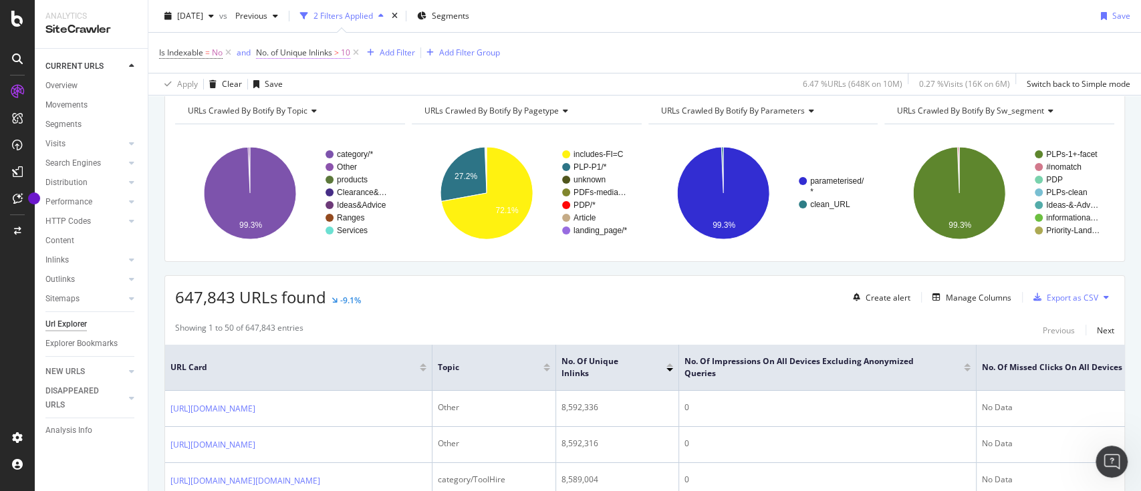
click at [317, 52] on span "No. of Unique Inlinks" at bounding box center [294, 52] width 76 height 11
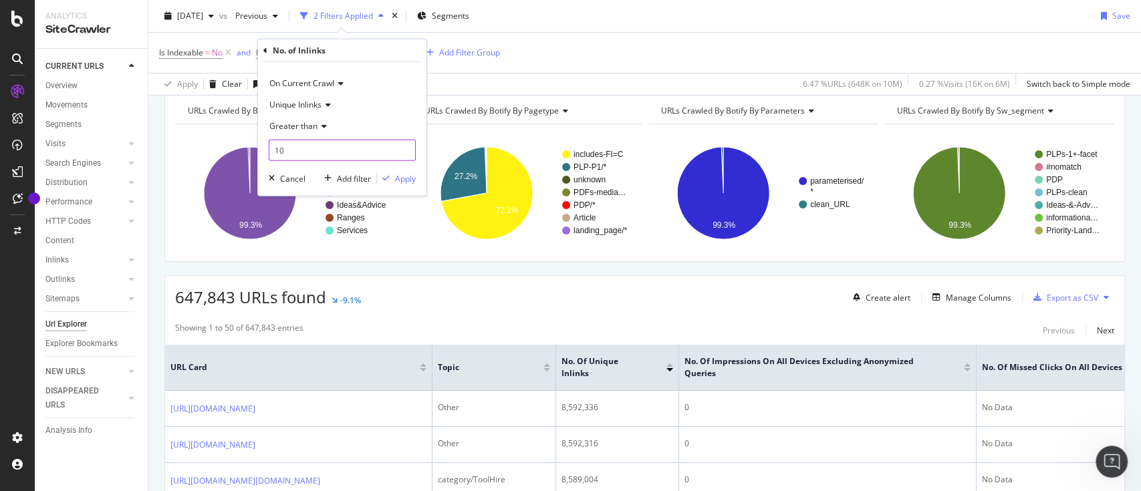
click at [321, 144] on input "10" at bounding box center [342, 150] width 147 height 21
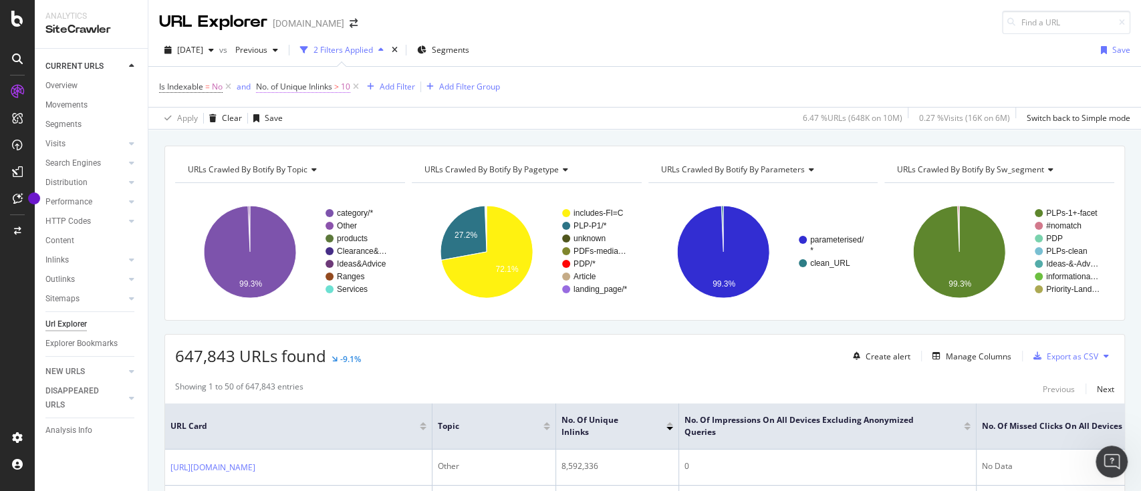
click at [313, 88] on span "No. of Unique Inlinks" at bounding box center [294, 86] width 76 height 11
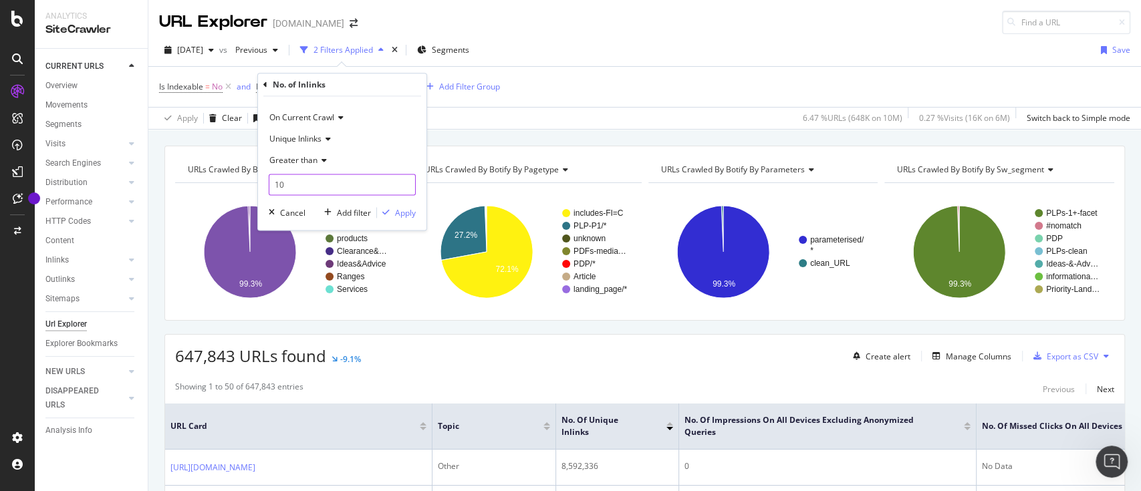
click at [328, 182] on input "10" at bounding box center [342, 184] width 147 height 21
type input "10000"
click at [390, 213] on div "button" at bounding box center [386, 212] width 18 height 8
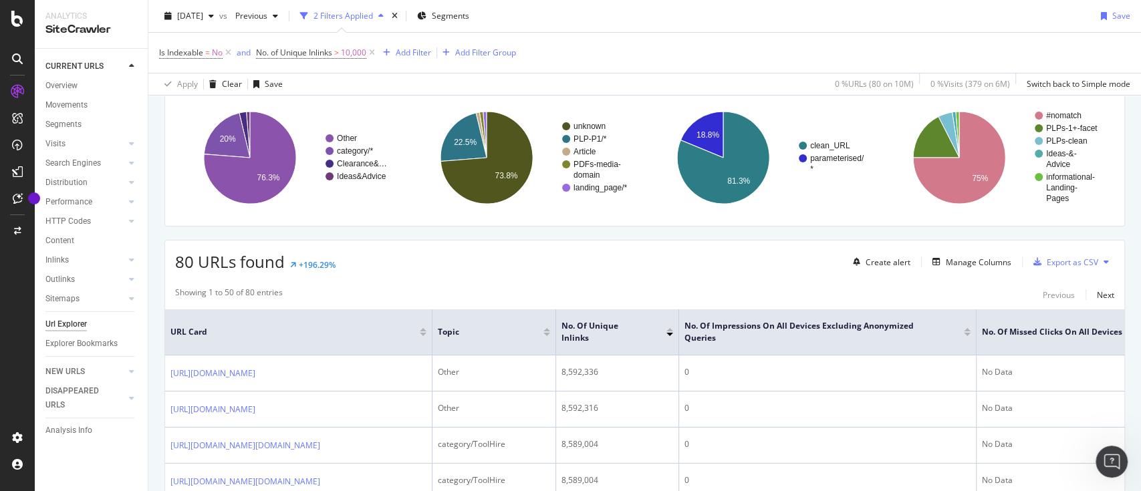
scroll to position [17, 0]
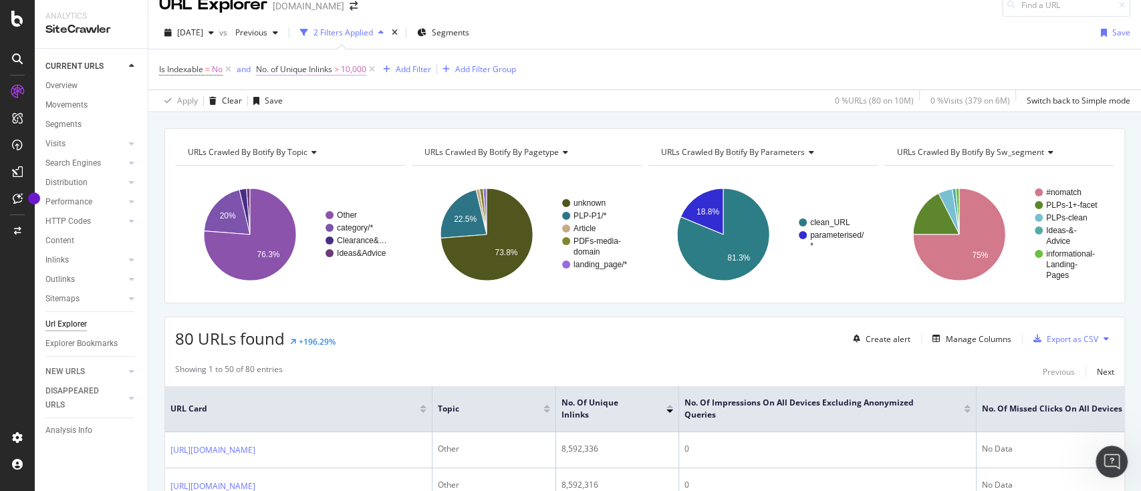
click at [307, 70] on span "No. of Unique Inlinks" at bounding box center [294, 68] width 76 height 11
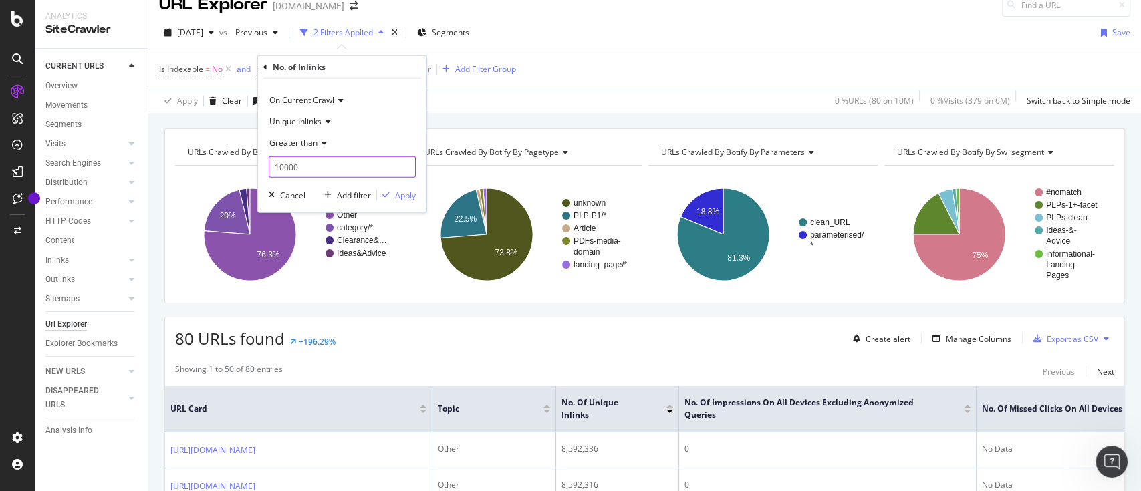
click at [340, 169] on input "10000" at bounding box center [342, 166] width 147 height 21
type input "1000"
click at [400, 194] on div "Apply" at bounding box center [405, 194] width 21 height 11
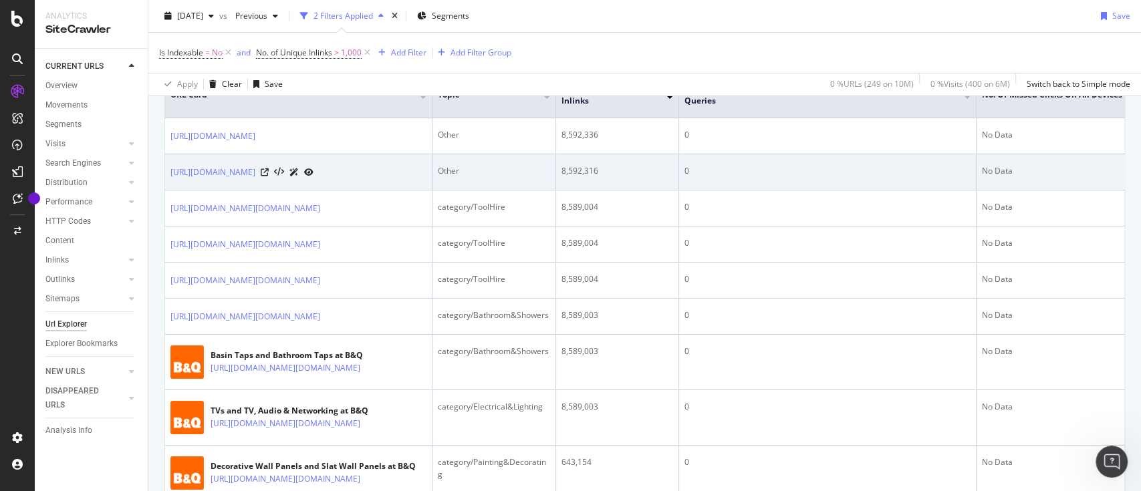
scroll to position [337, 0]
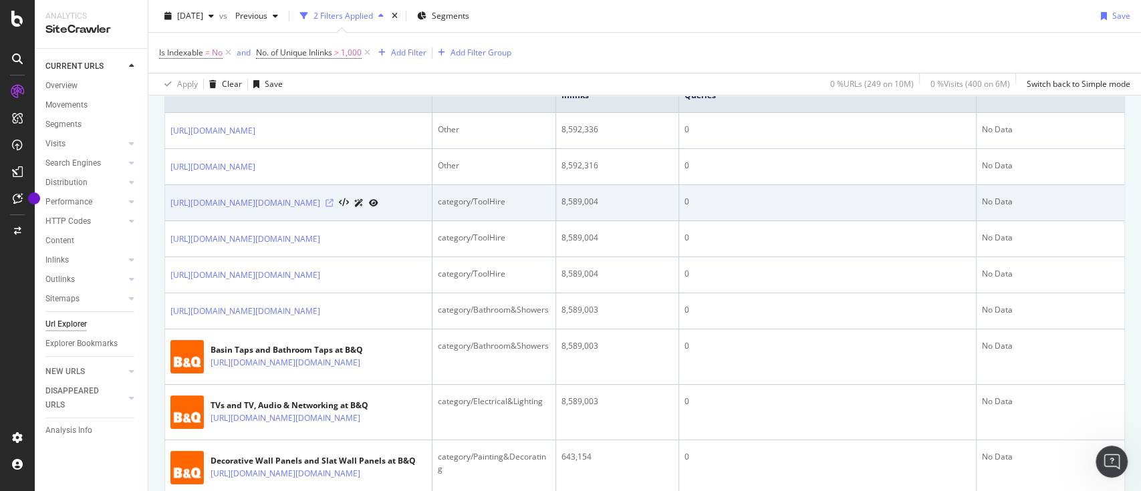
click at [333, 207] on icon at bounding box center [329, 203] width 8 height 8
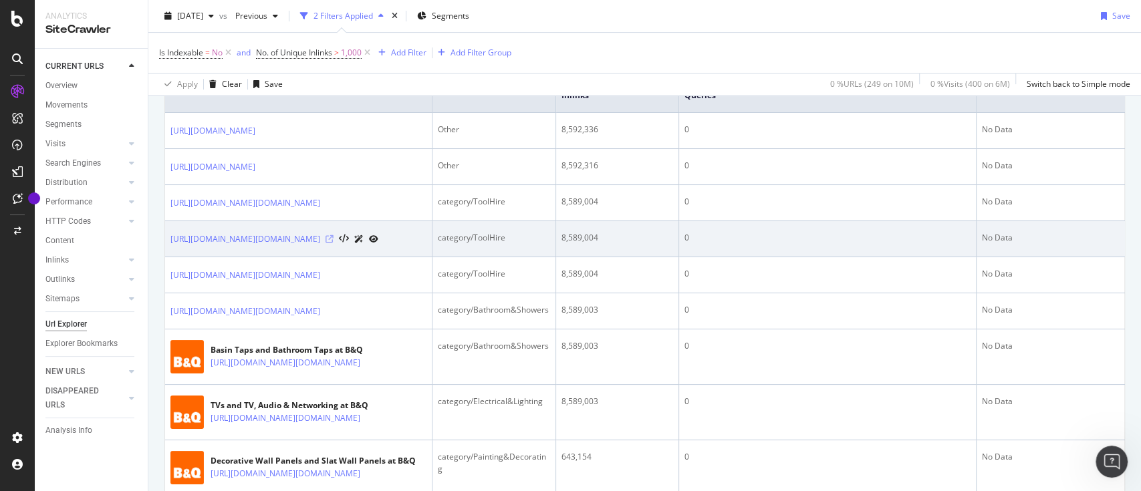
click at [333, 243] on icon at bounding box center [329, 239] width 8 height 8
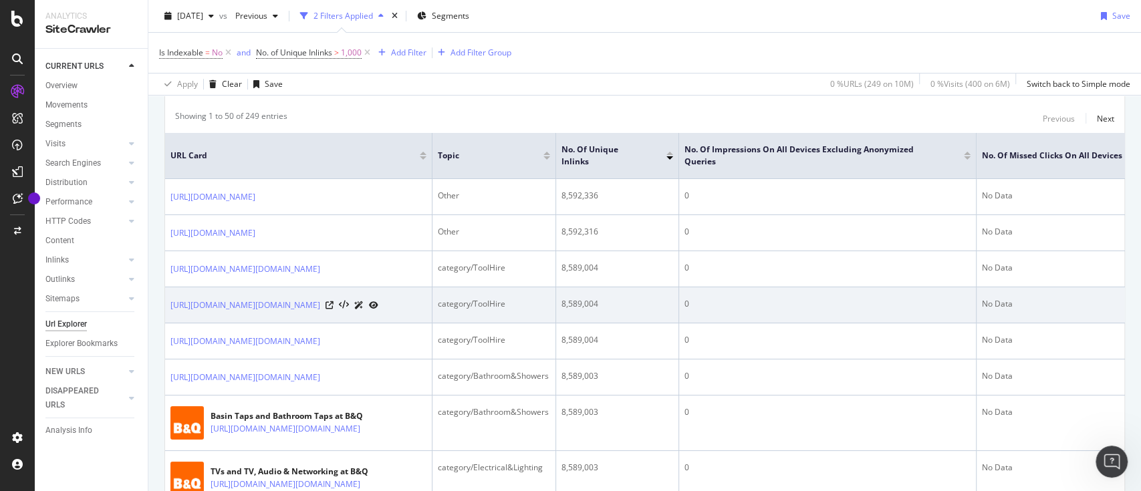
scroll to position [275, 0]
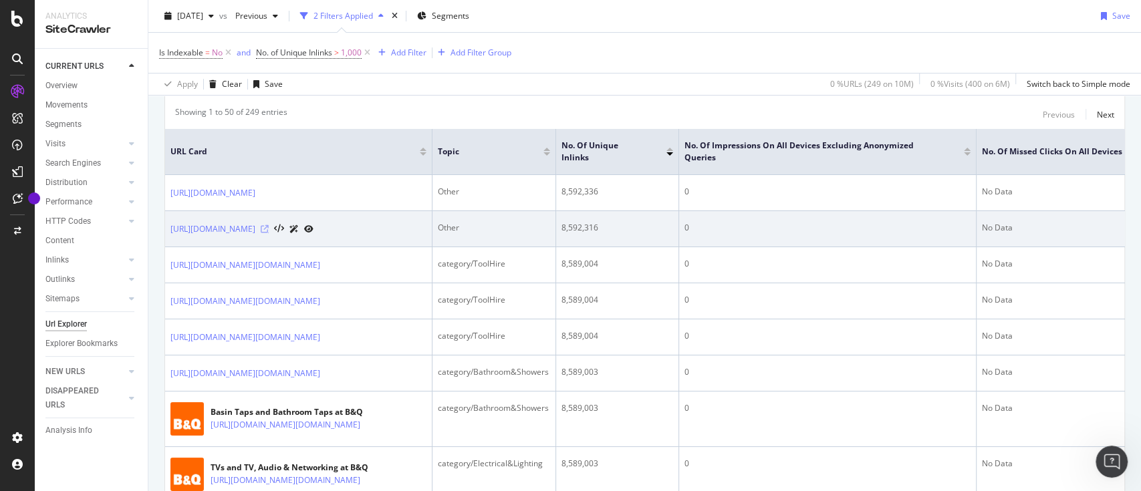
click at [269, 233] on icon at bounding box center [265, 229] width 8 height 8
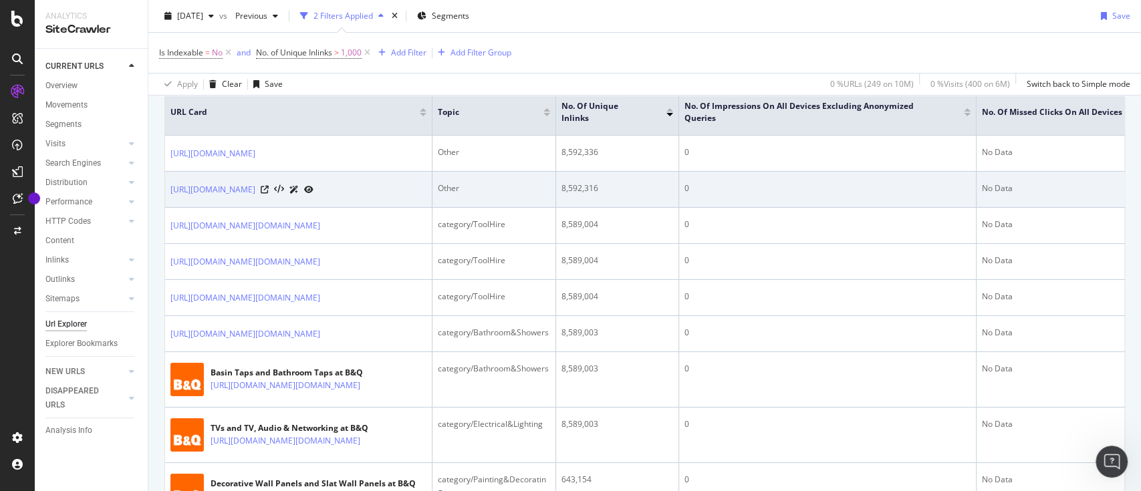
scroll to position [314, 0]
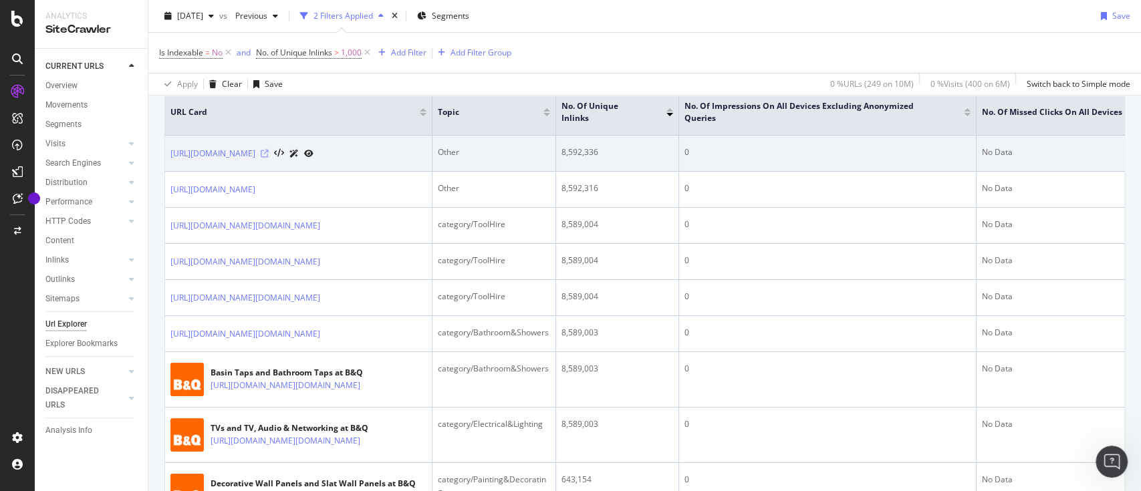
click at [269, 158] on icon at bounding box center [265, 154] width 8 height 8
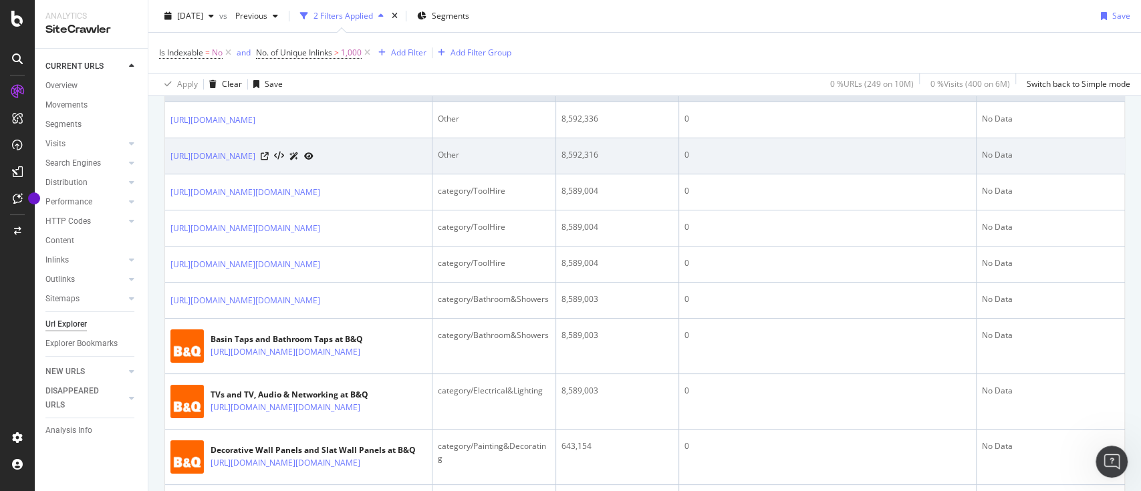
scroll to position [347, 0]
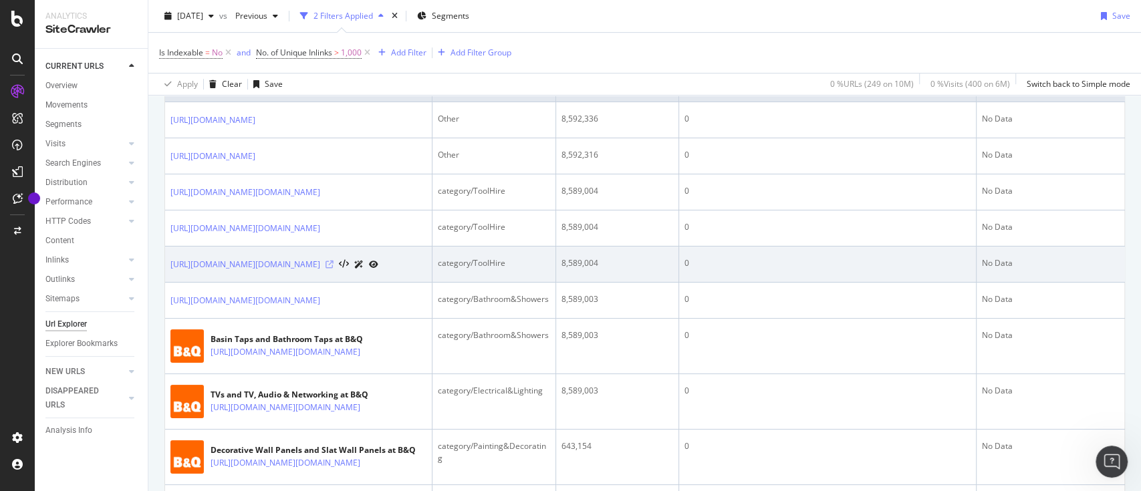
click at [333, 269] on icon at bounding box center [329, 265] width 8 height 8
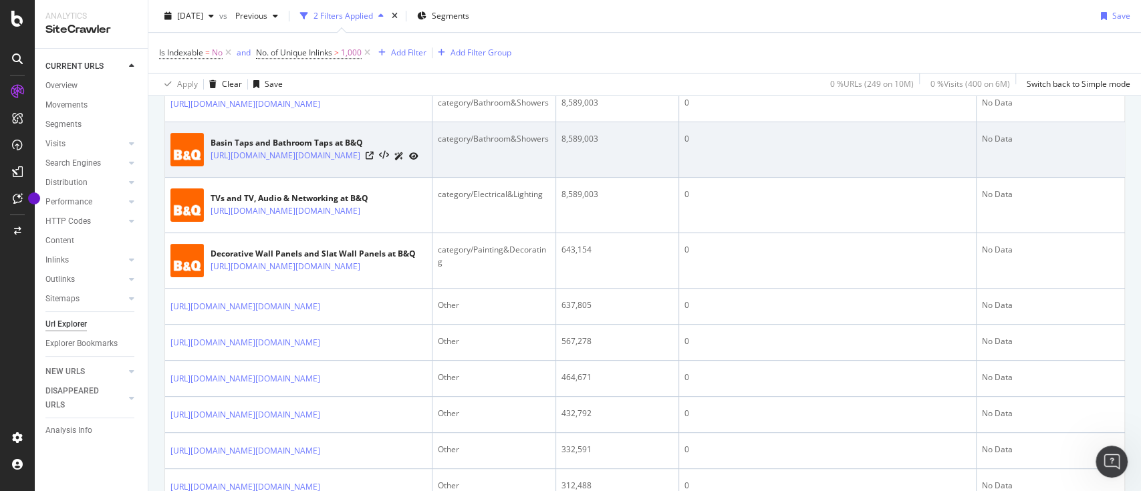
scroll to position [544, 0]
click at [373, 160] on icon at bounding box center [369, 156] width 8 height 8
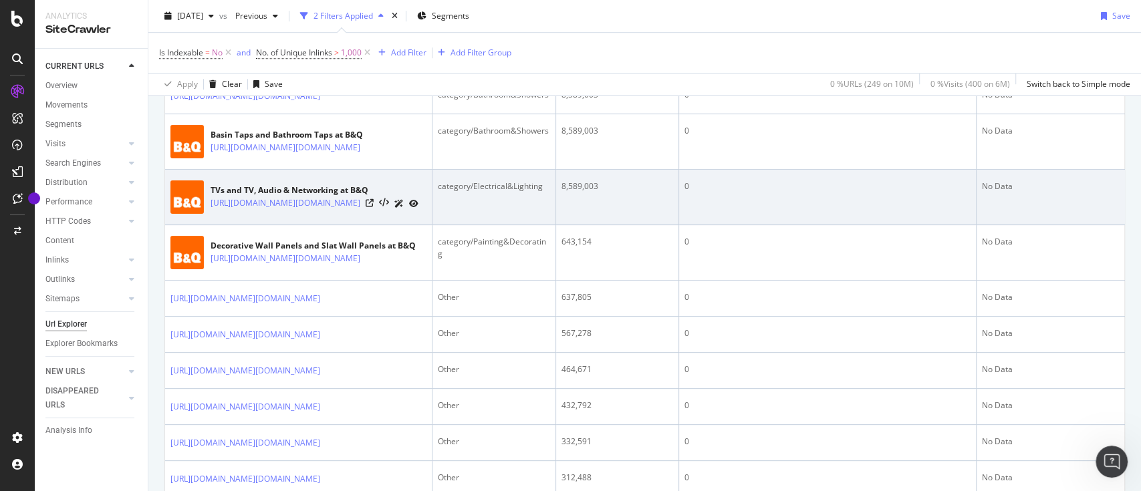
scroll to position [554, 0]
click at [373, 205] on icon at bounding box center [369, 201] width 8 height 8
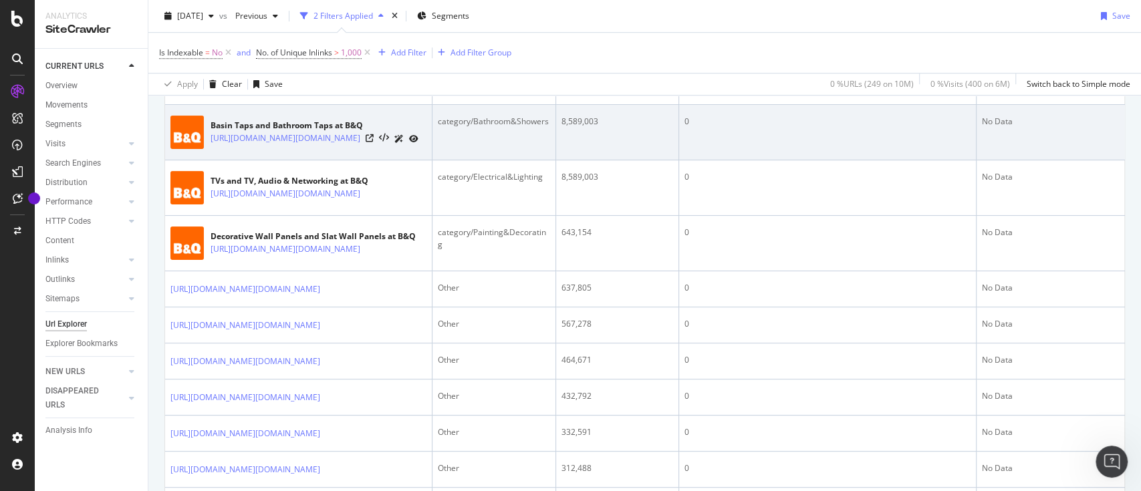
scroll to position [563, 0]
